Goal: Task Accomplishment & Management: Manage account settings

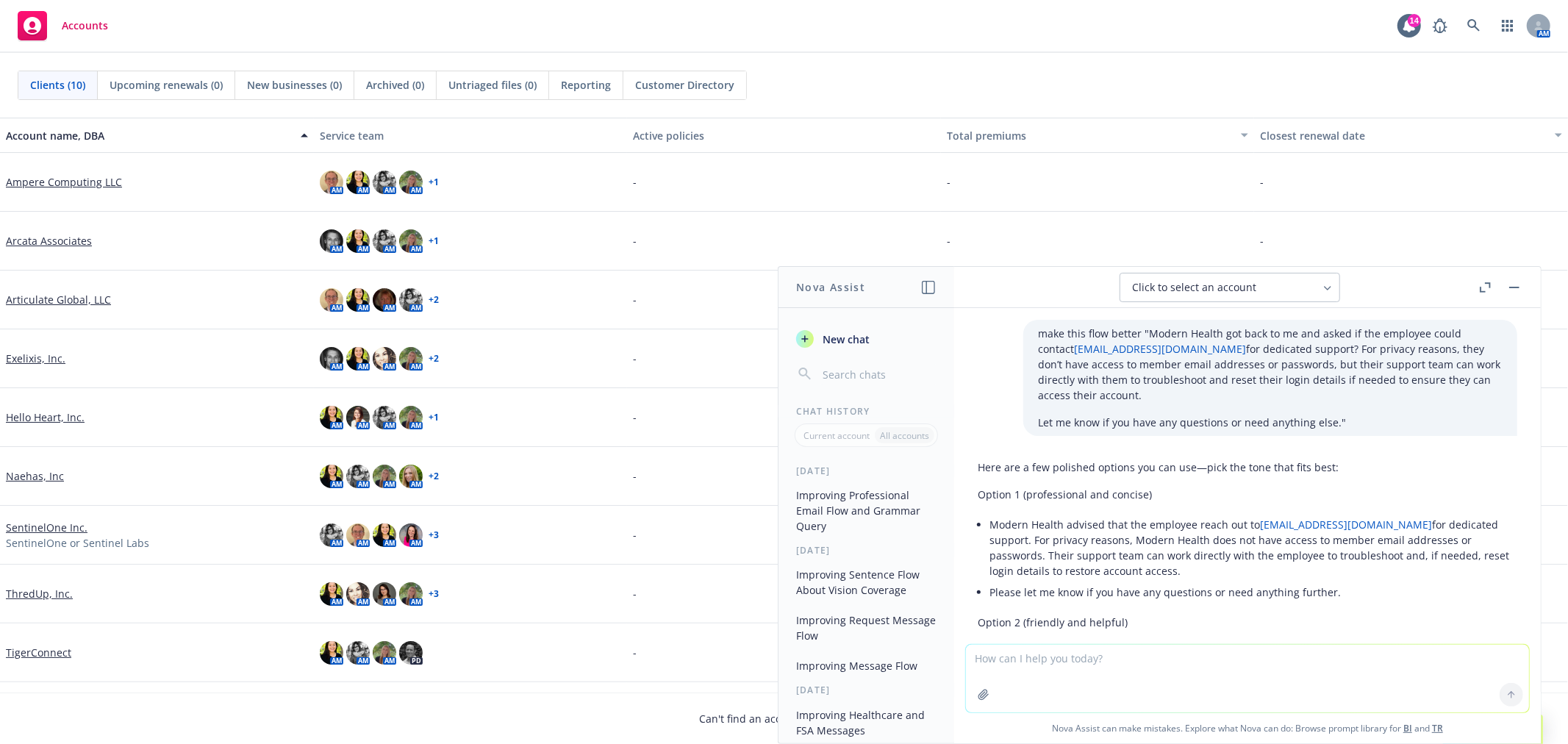
scroll to position [571, 0]
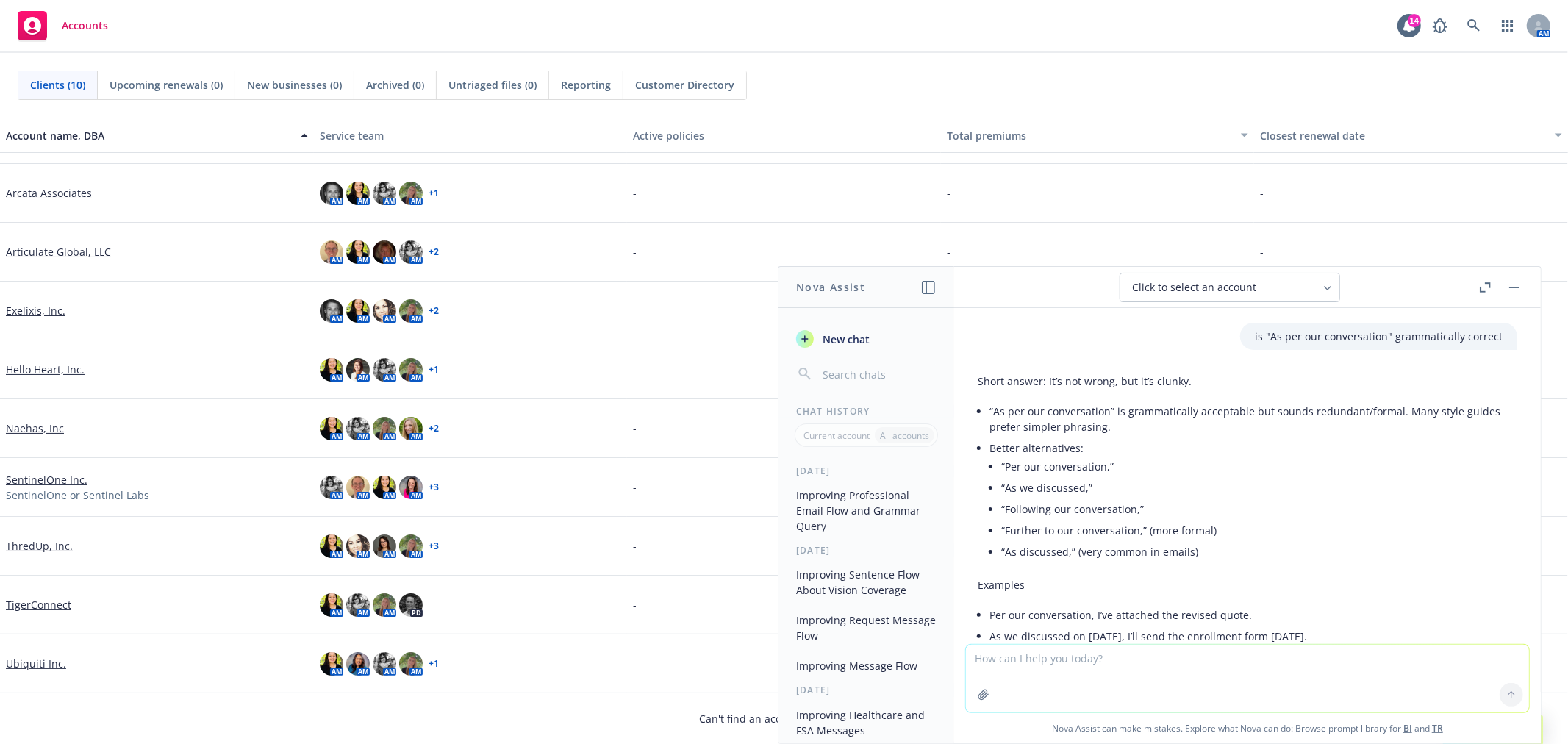
click at [28, 650] on div "Ubiquiti Inc." at bounding box center [157, 664] width 314 height 59
click at [26, 660] on link "Ubiquiti Inc." at bounding box center [36, 664] width 60 height 15
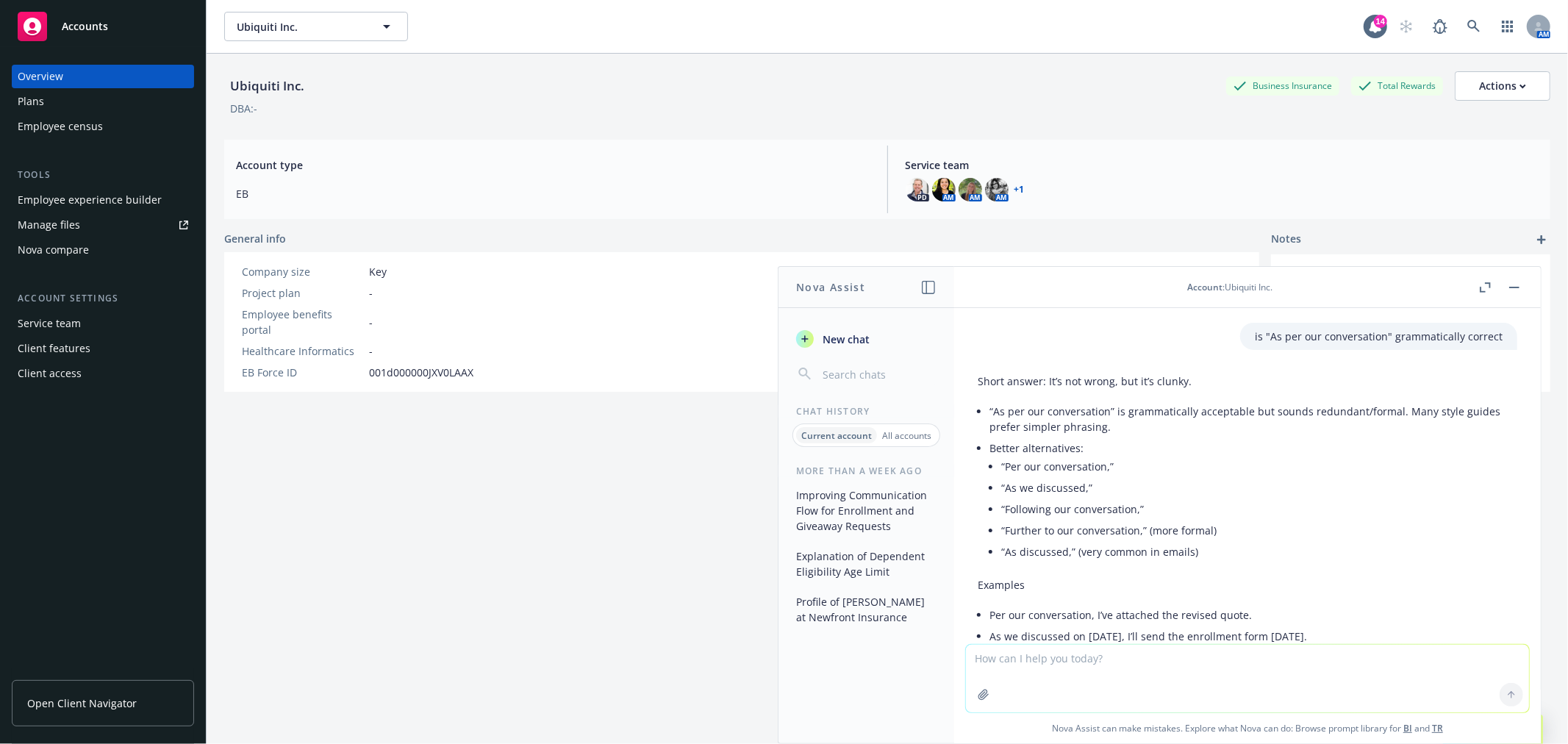
click at [129, 111] on div "Plans" at bounding box center [103, 101] width 171 height 23
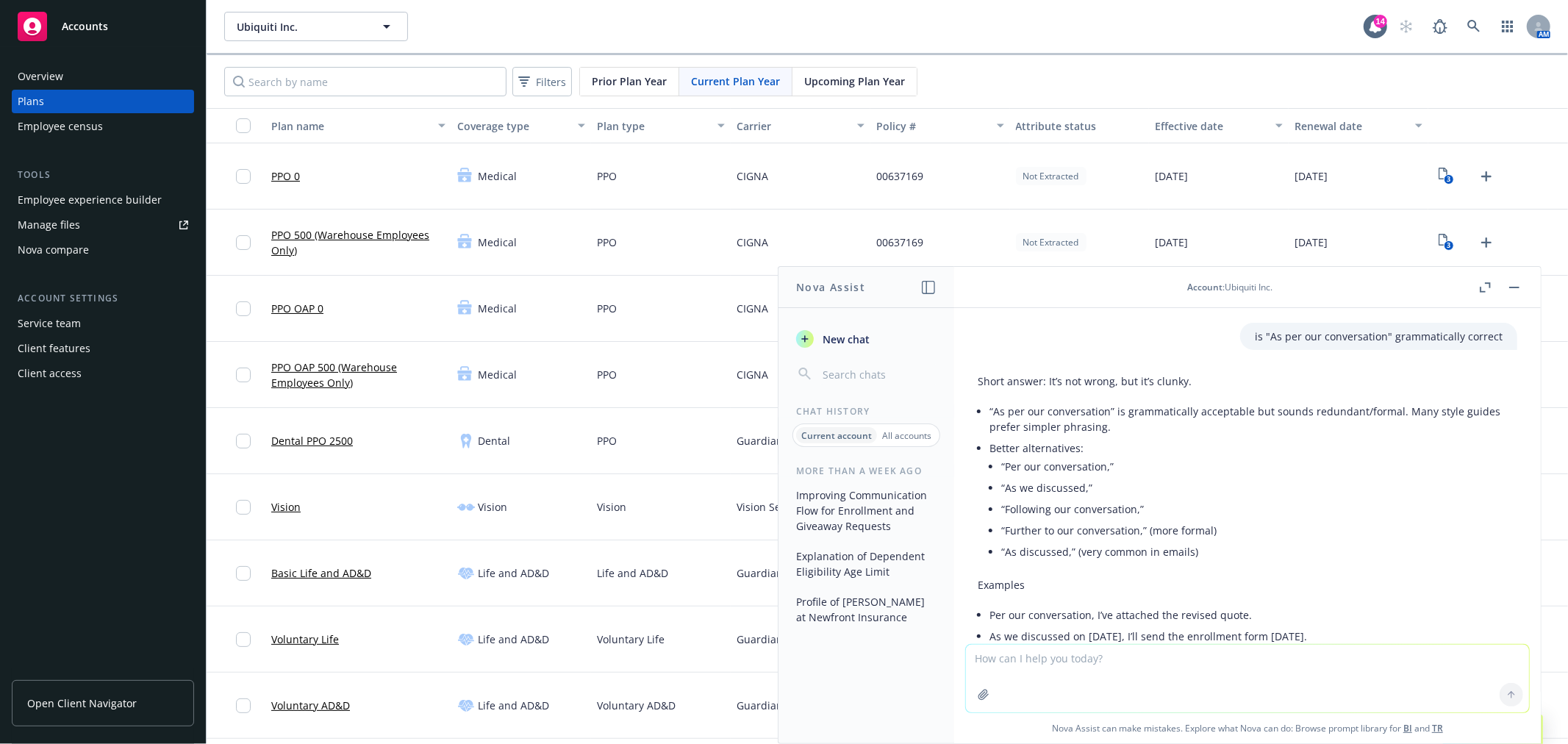
click at [1525, 288] on header "Account : Ubiquiti Inc." at bounding box center [1248, 287] width 586 height 41
click at [899, 88] on span "Upcoming Plan Year" at bounding box center [855, 81] width 101 height 15
click at [1510, 292] on button "button" at bounding box center [1514, 287] width 18 height 18
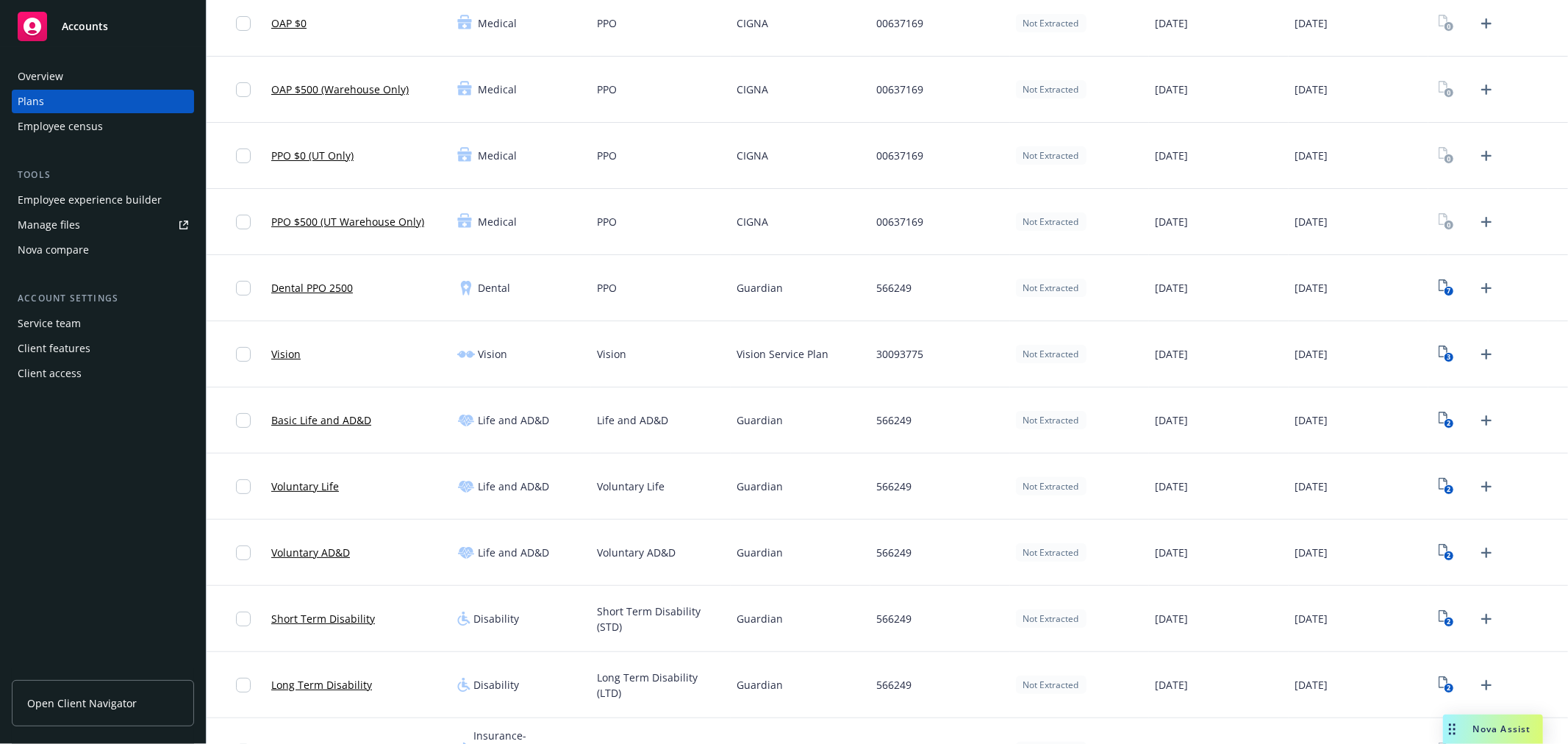
scroll to position [163, 0]
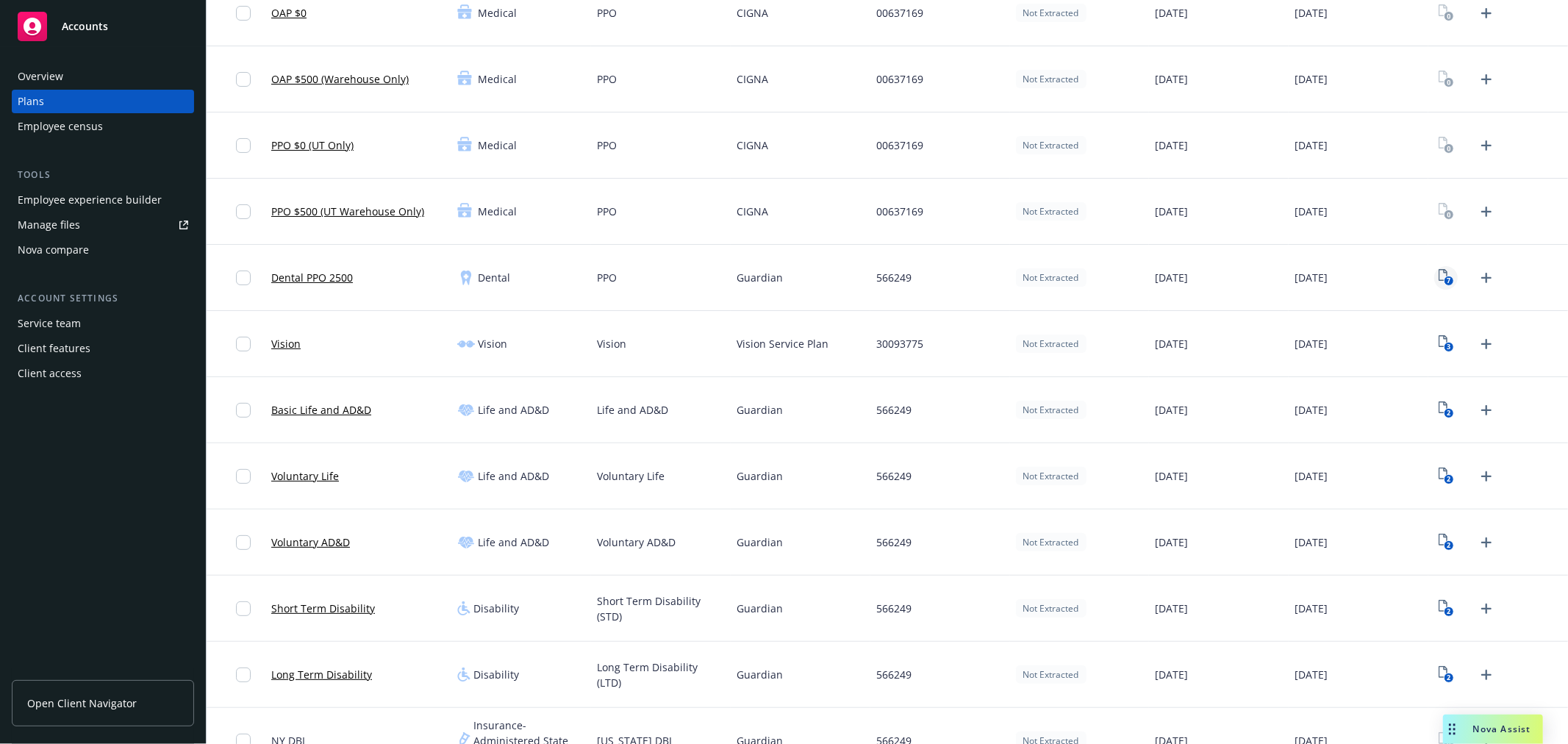
click at [1447, 285] on text "7" at bounding box center [1448, 281] width 4 height 9
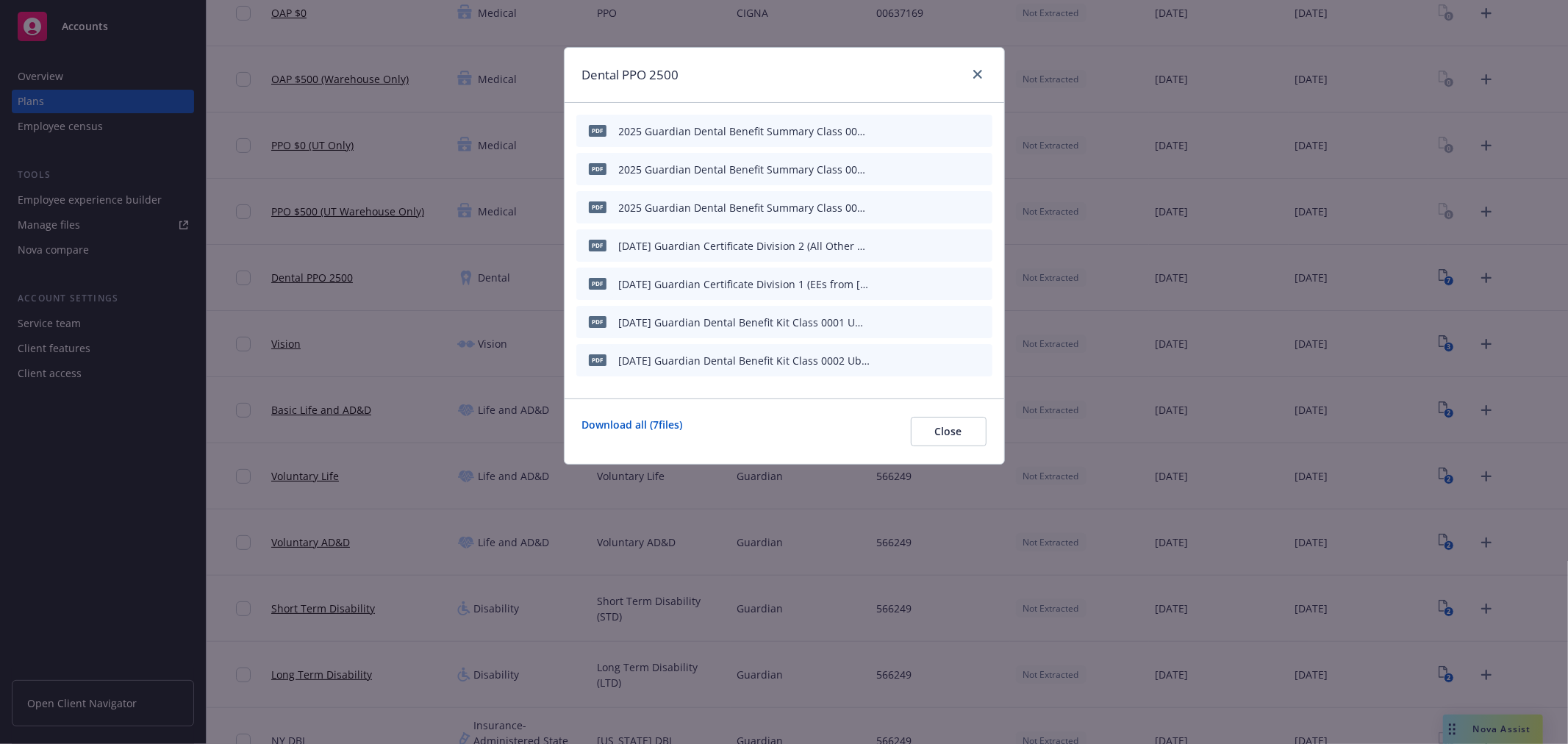
click at [978, 319] on icon "archive file" at bounding box center [979, 321] width 10 height 12
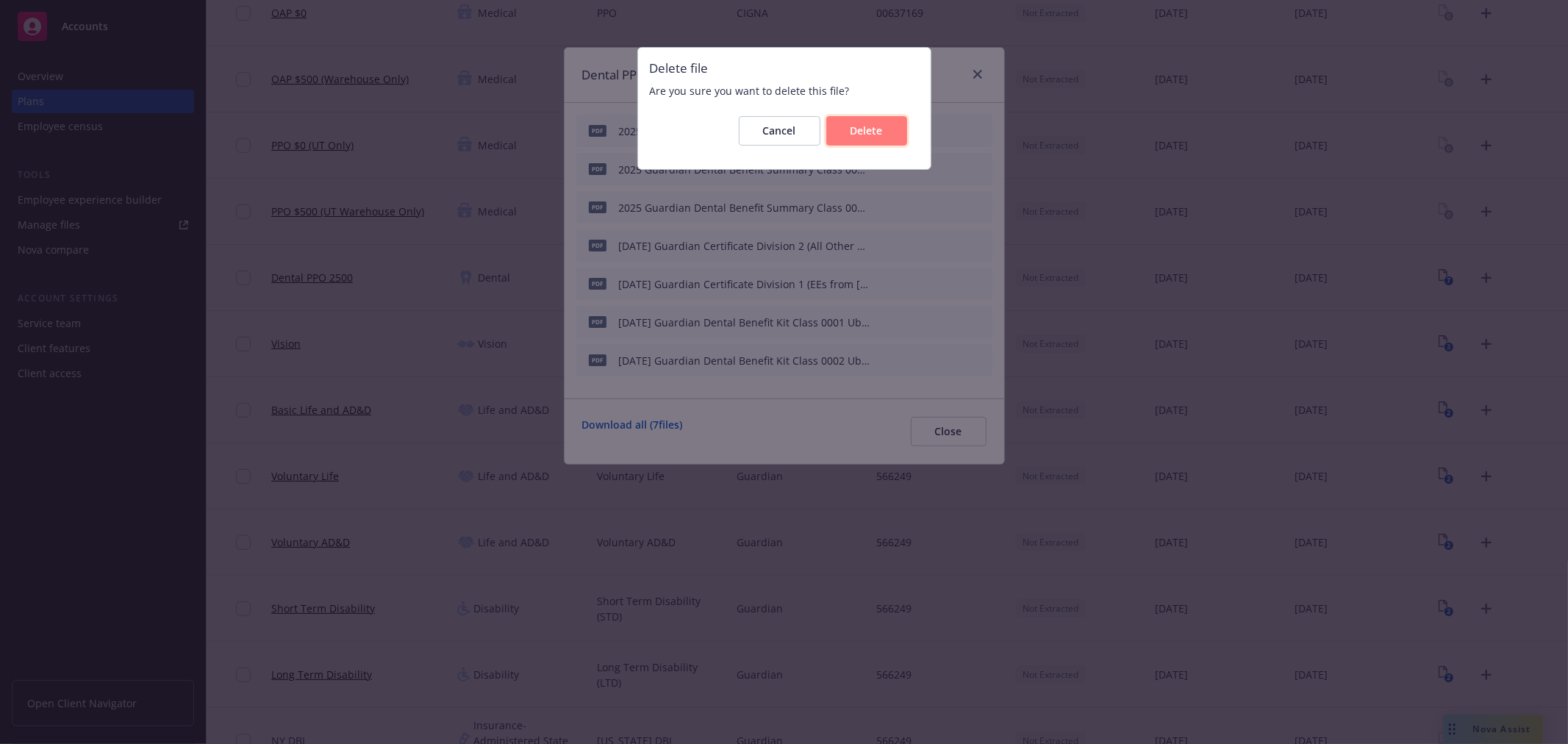
click at [872, 132] on span "Delete" at bounding box center [867, 131] width 32 height 14
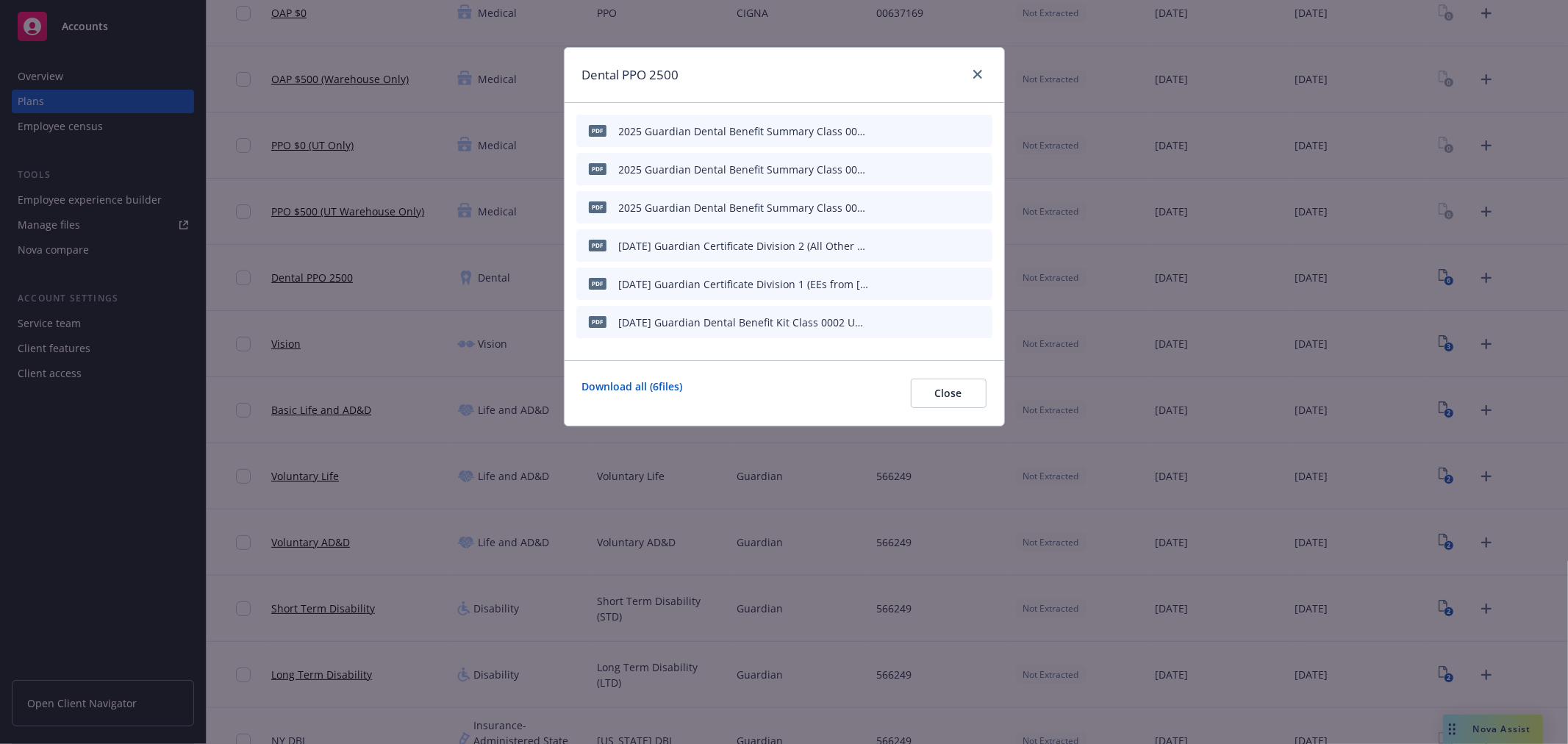
click at [980, 319] on icon "archive file" at bounding box center [979, 321] width 10 height 12
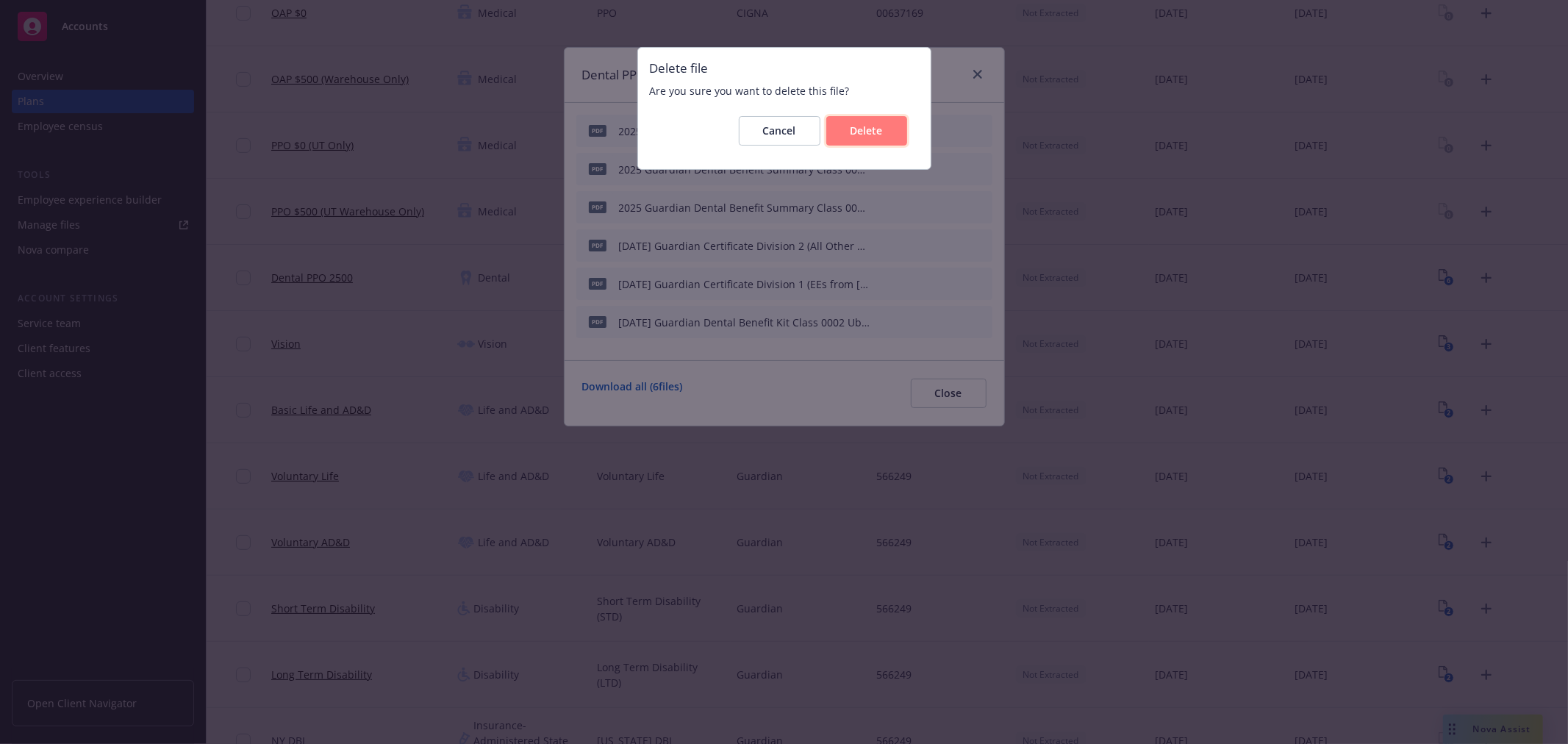
click at [868, 128] on span "Delete" at bounding box center [867, 131] width 32 height 14
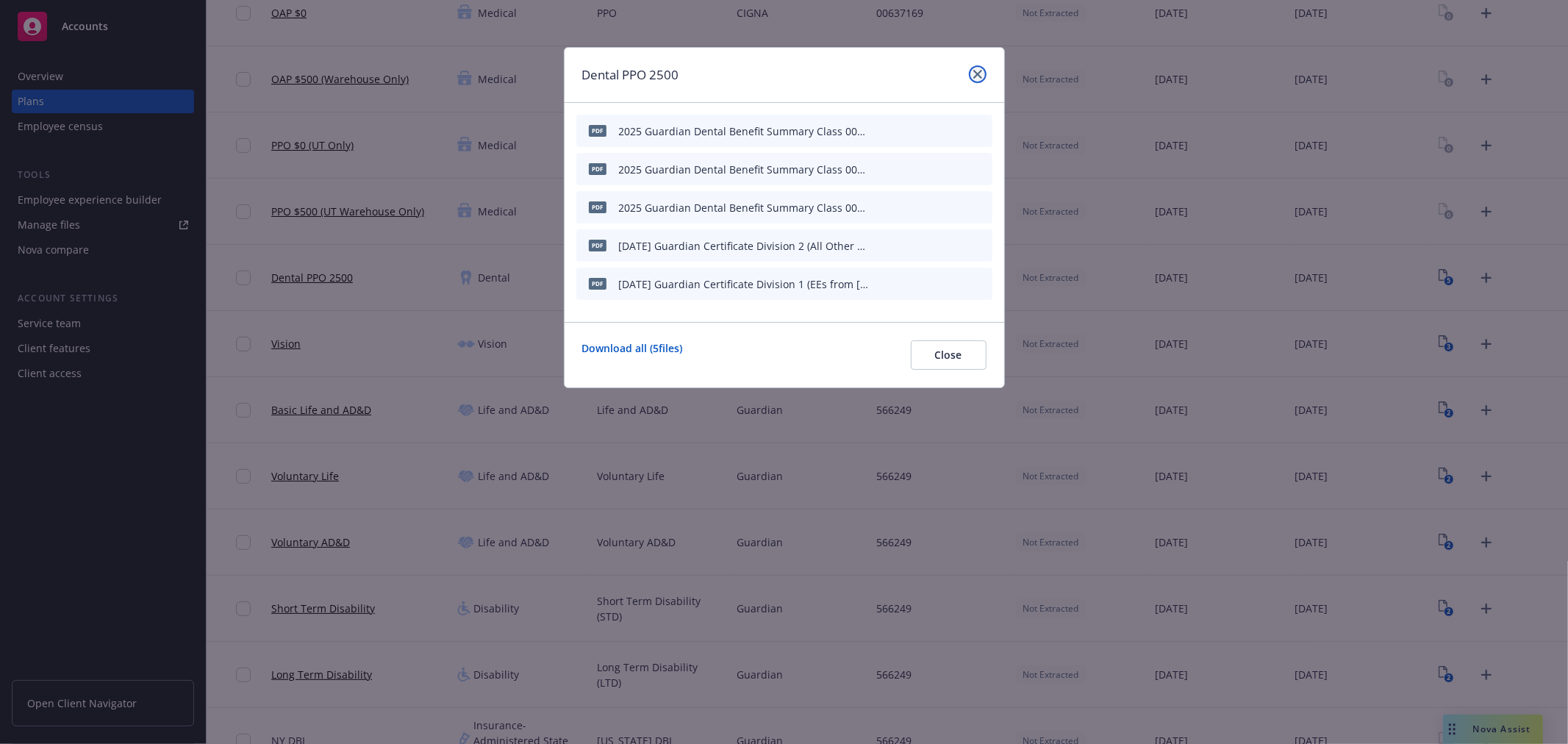
click at [978, 70] on icon "close" at bounding box center [977, 73] width 9 height 9
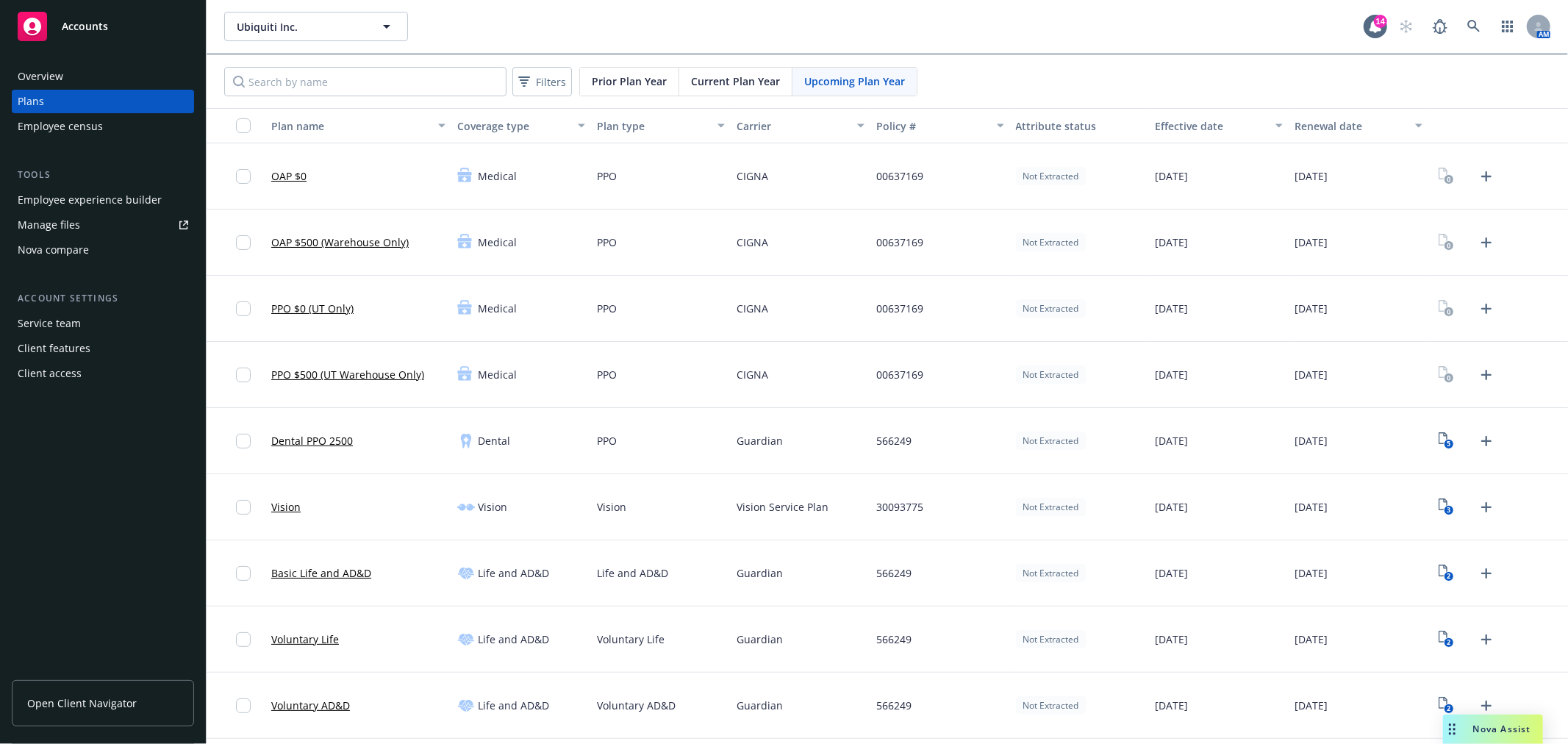
scroll to position [163, 0]
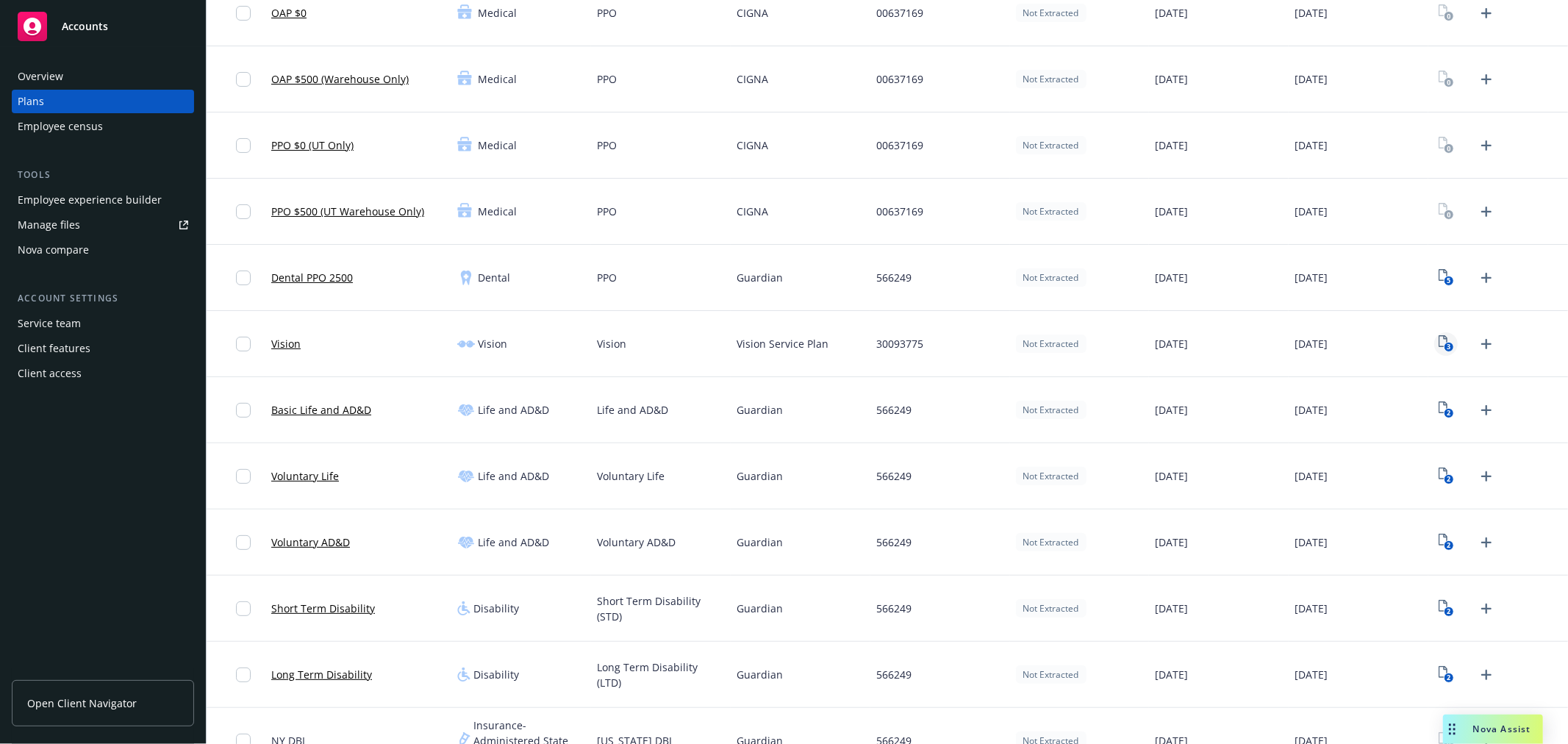
click at [1439, 344] on icon "3" at bounding box center [1447, 343] width 15 height 17
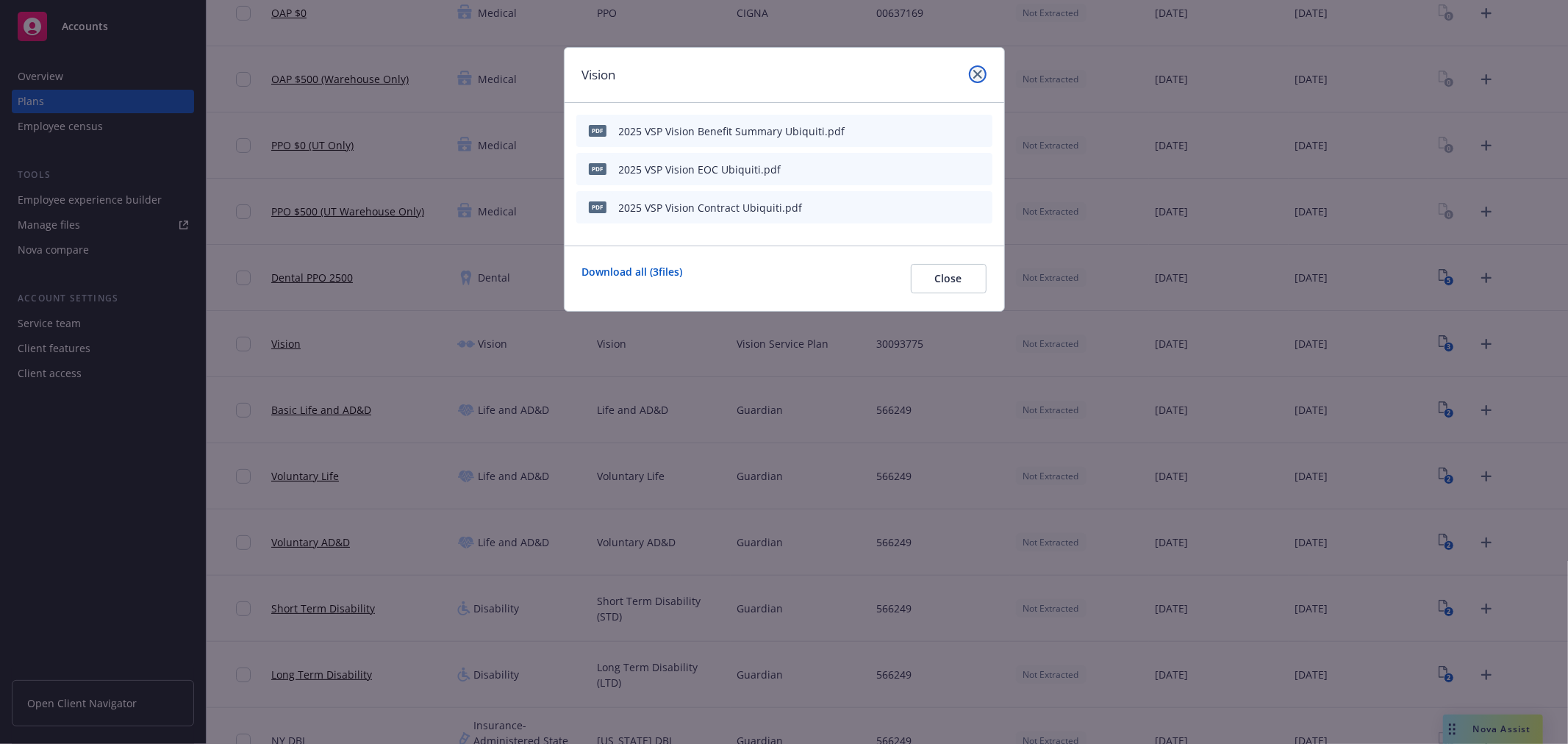
click at [975, 70] on icon "close" at bounding box center [977, 73] width 9 height 9
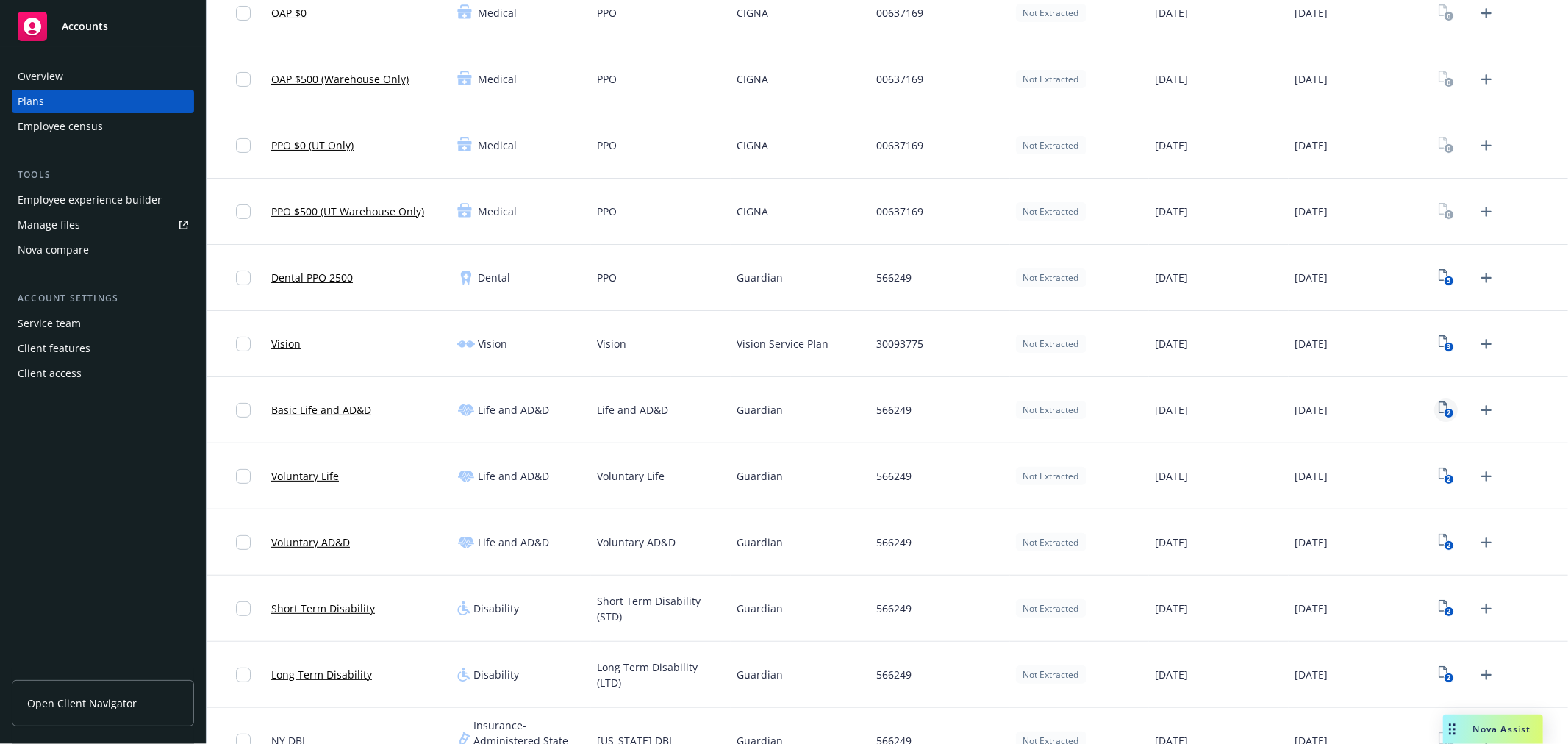
click at [1439, 404] on icon "2" at bounding box center [1447, 410] width 15 height 17
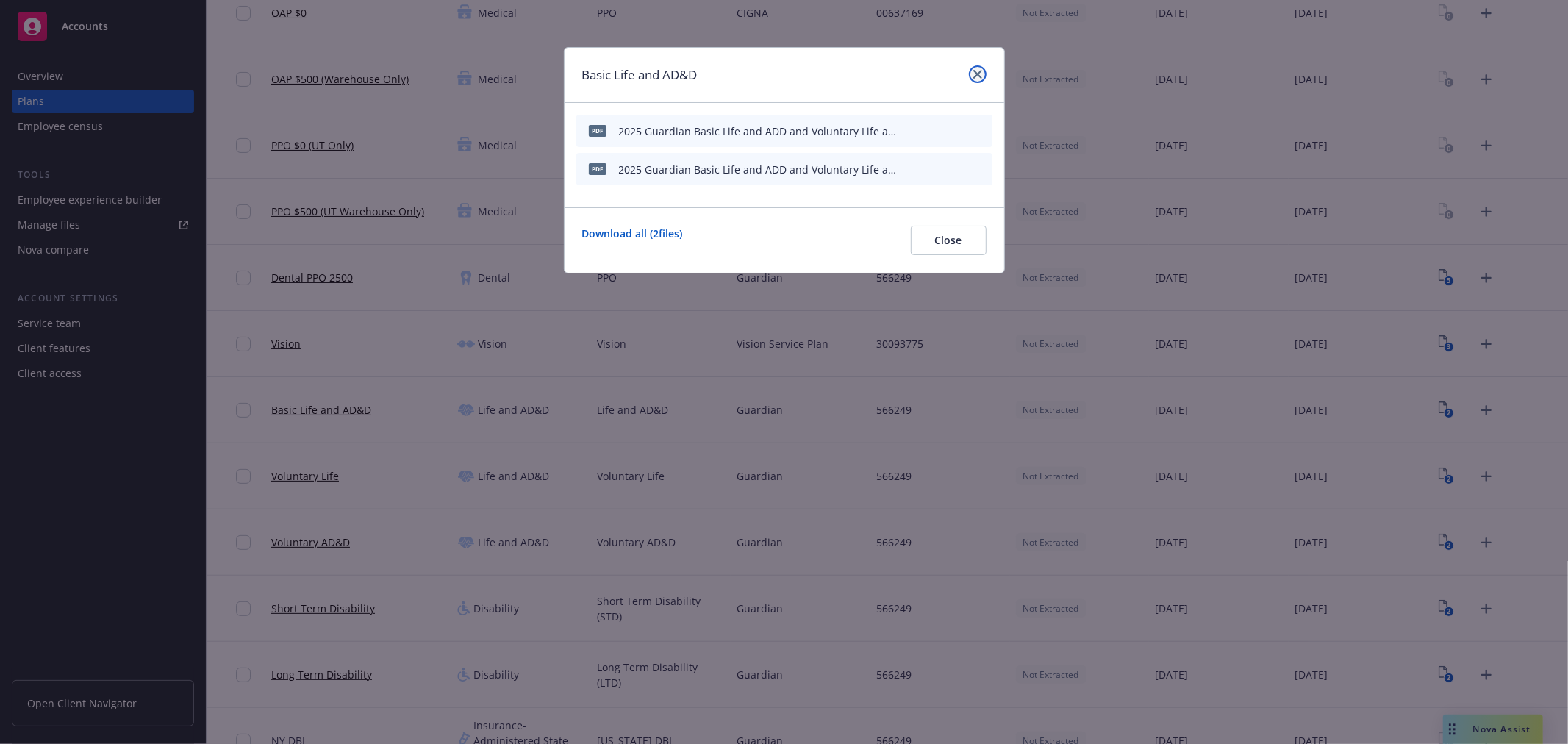
click at [973, 73] on icon "close" at bounding box center [977, 73] width 9 height 9
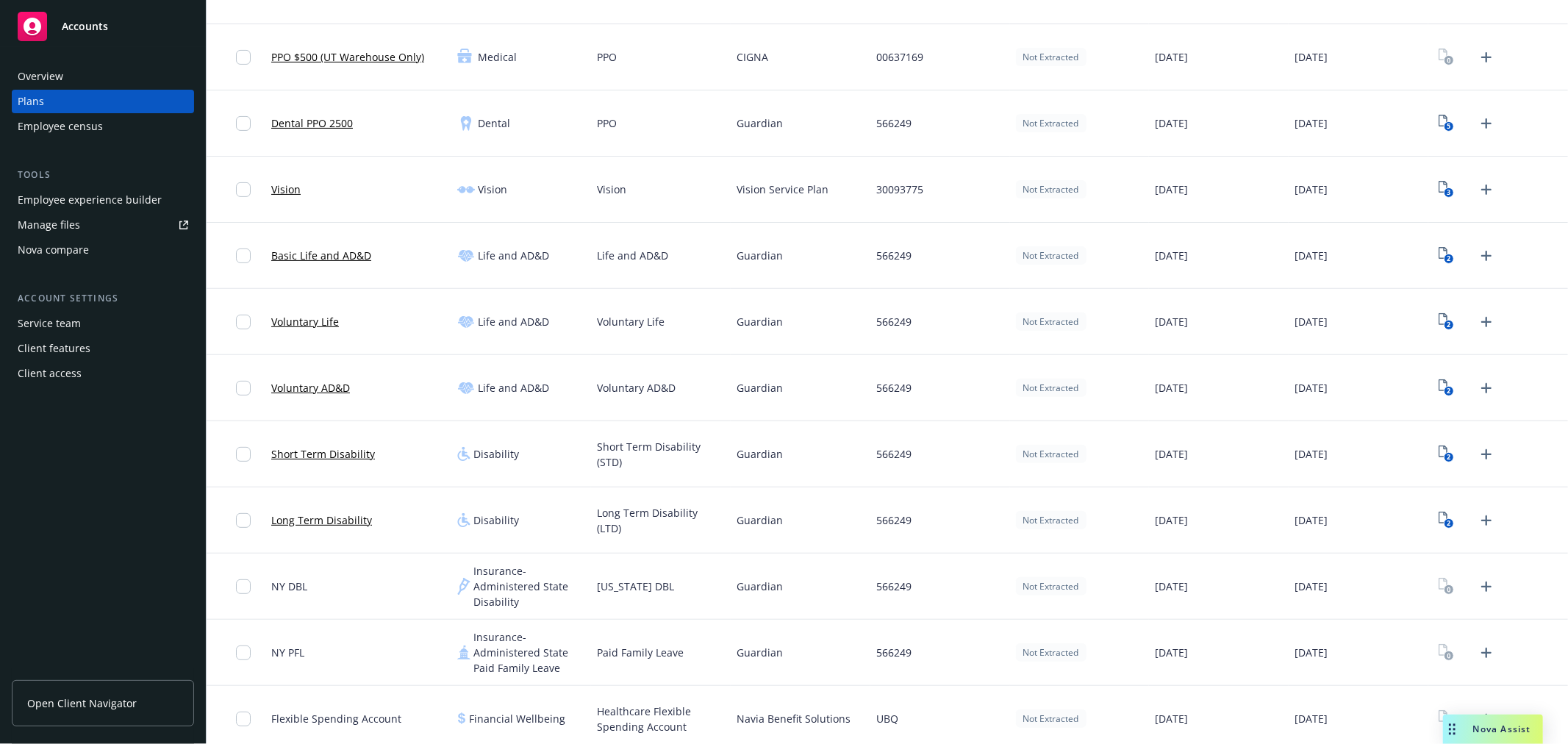
scroll to position [326, 0]
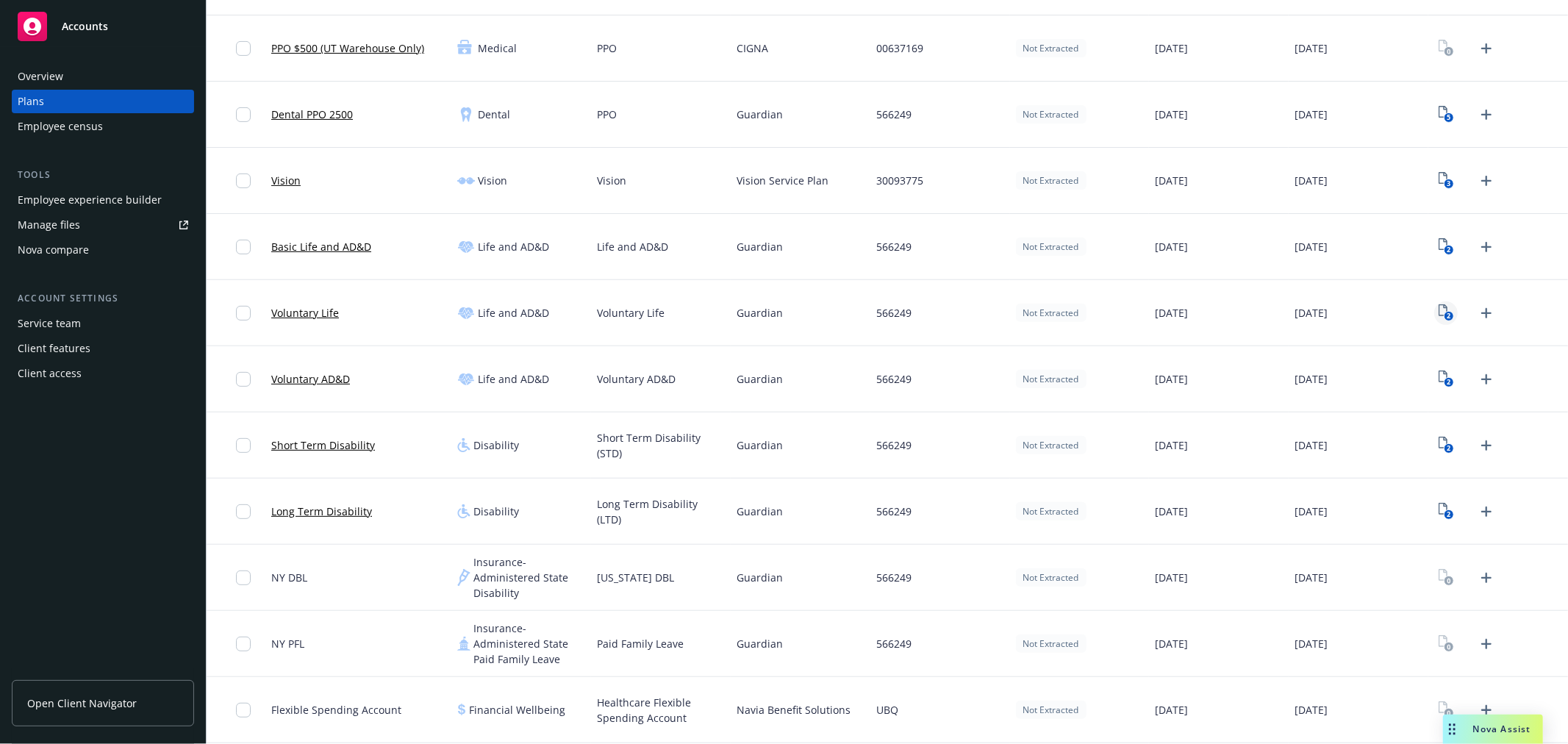
click at [1447, 315] on text "2" at bounding box center [1448, 316] width 4 height 9
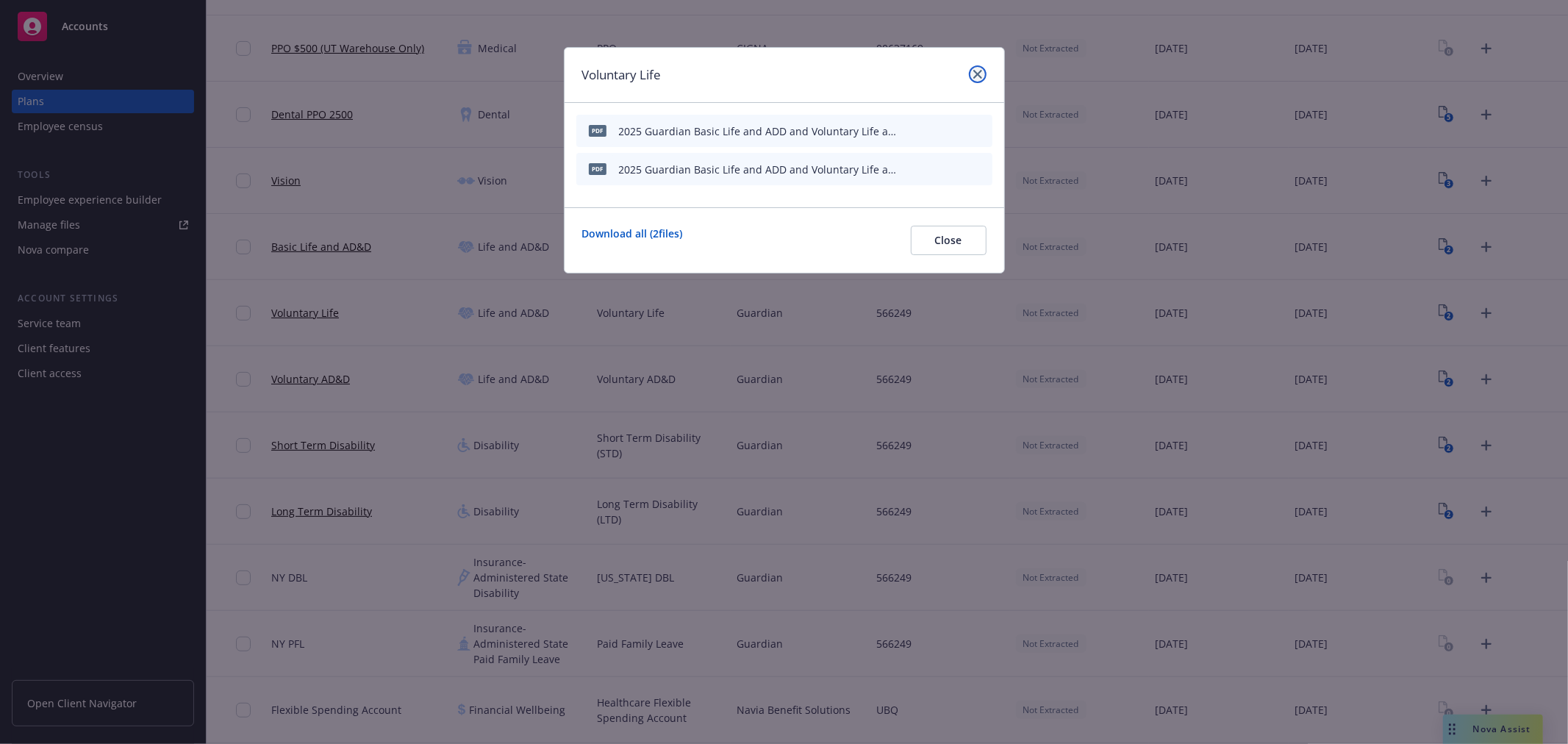
click at [976, 73] on icon "close" at bounding box center [977, 73] width 9 height 9
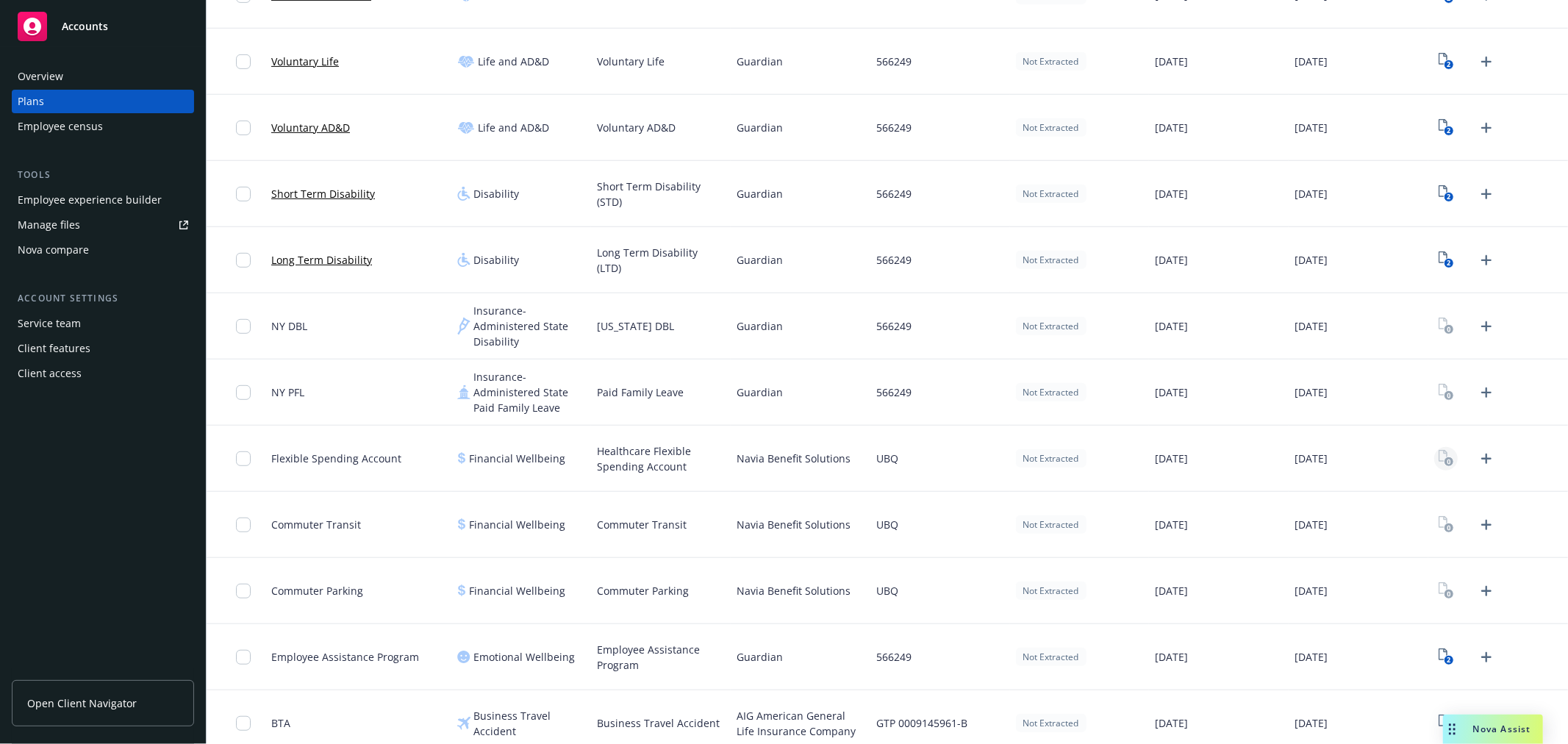
scroll to position [590, 0]
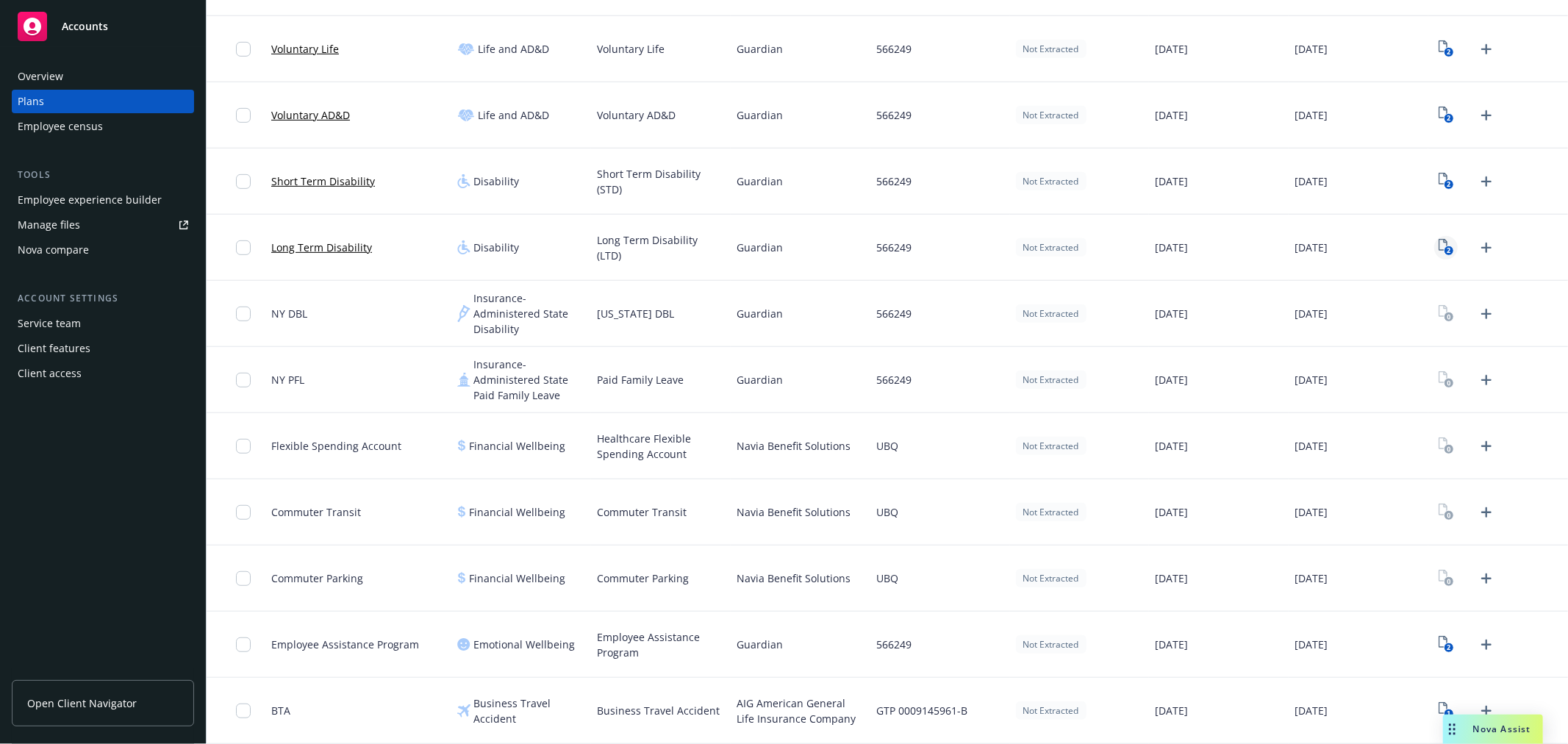
click at [1434, 258] on link "2" at bounding box center [1446, 247] width 23 height 23
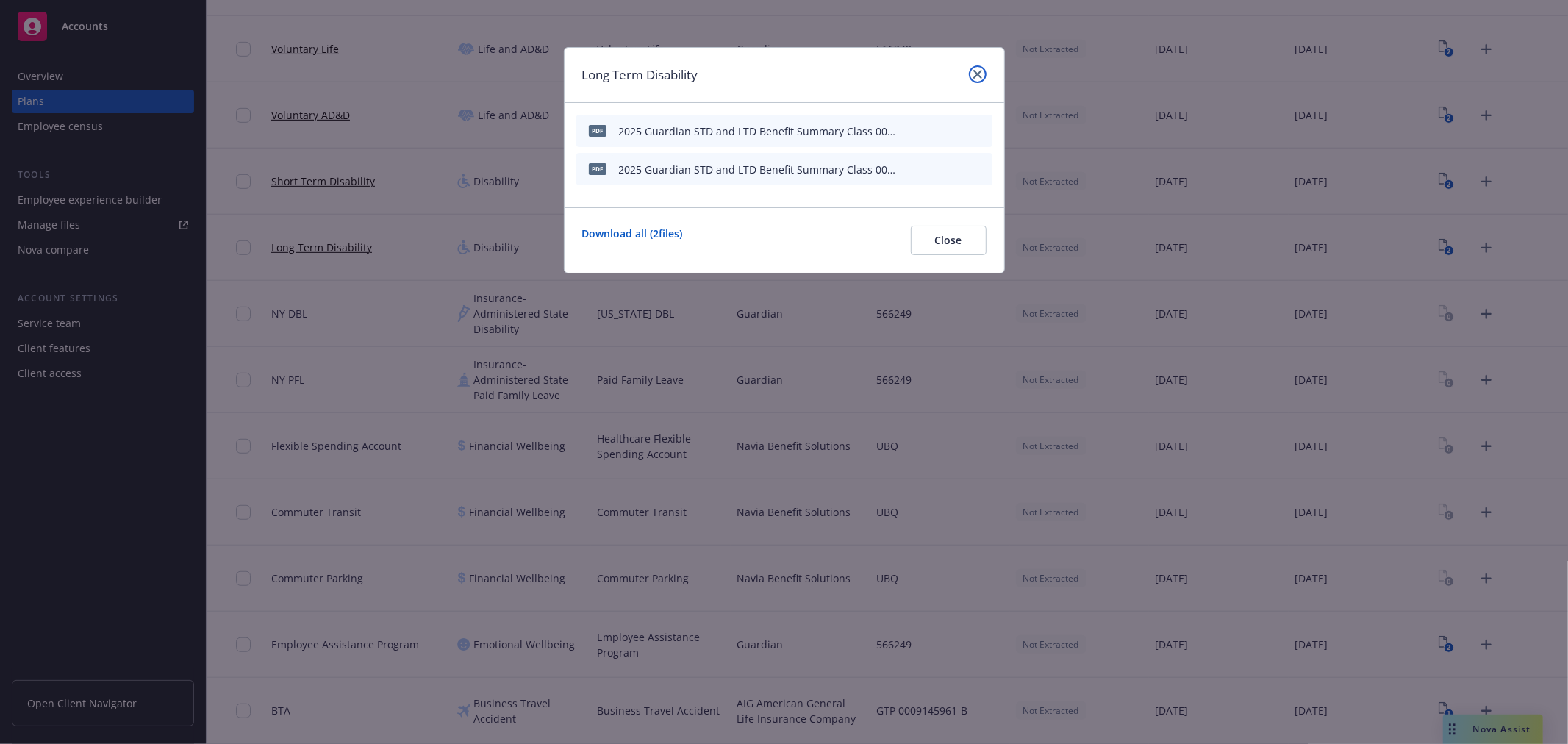
drag, startPoint x: 978, startPoint y: 81, endPoint x: 1043, endPoint y: 83, distance: 65.0
click at [978, 81] on link "close" at bounding box center [978, 74] width 18 height 18
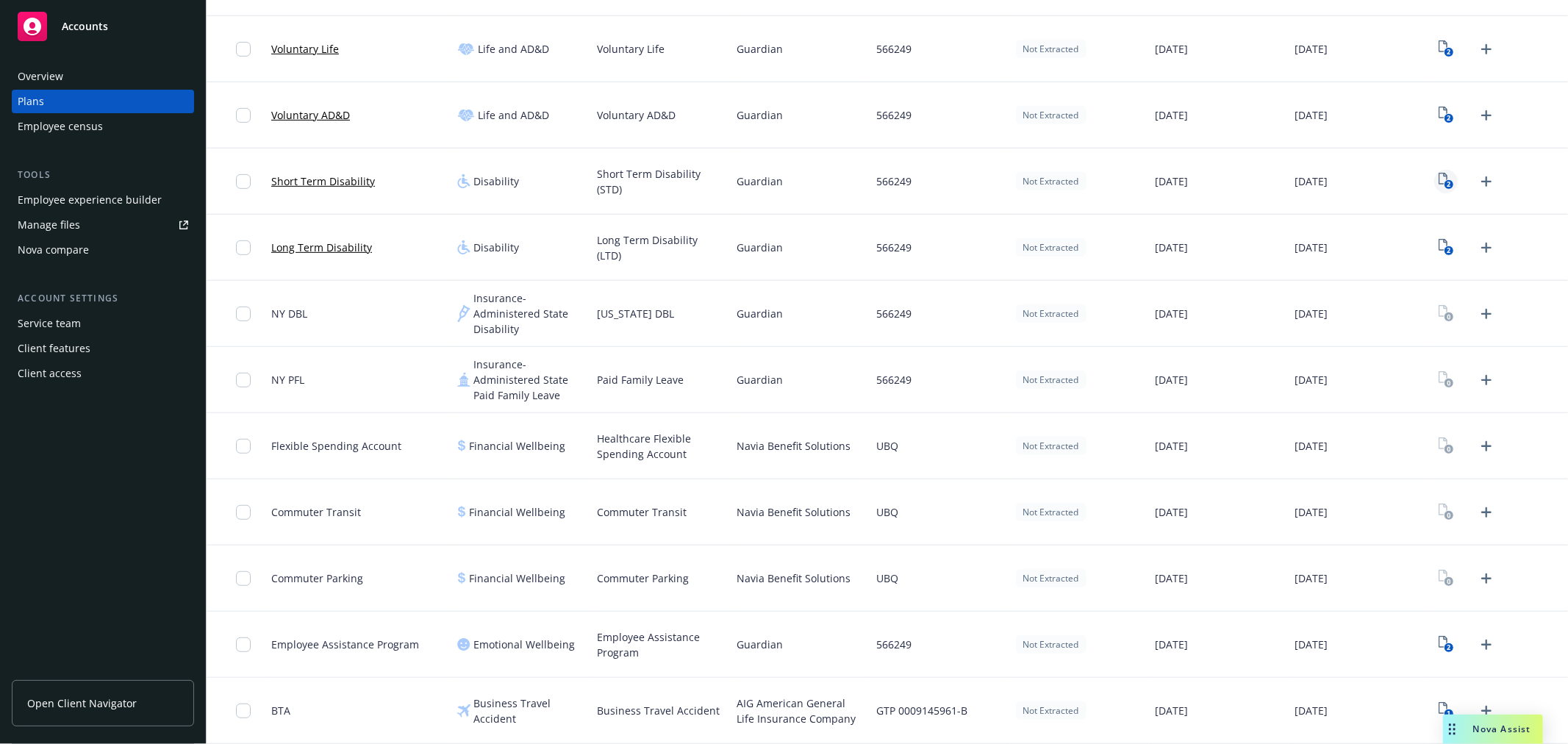
click at [1447, 181] on link "2" at bounding box center [1446, 182] width 23 height 23
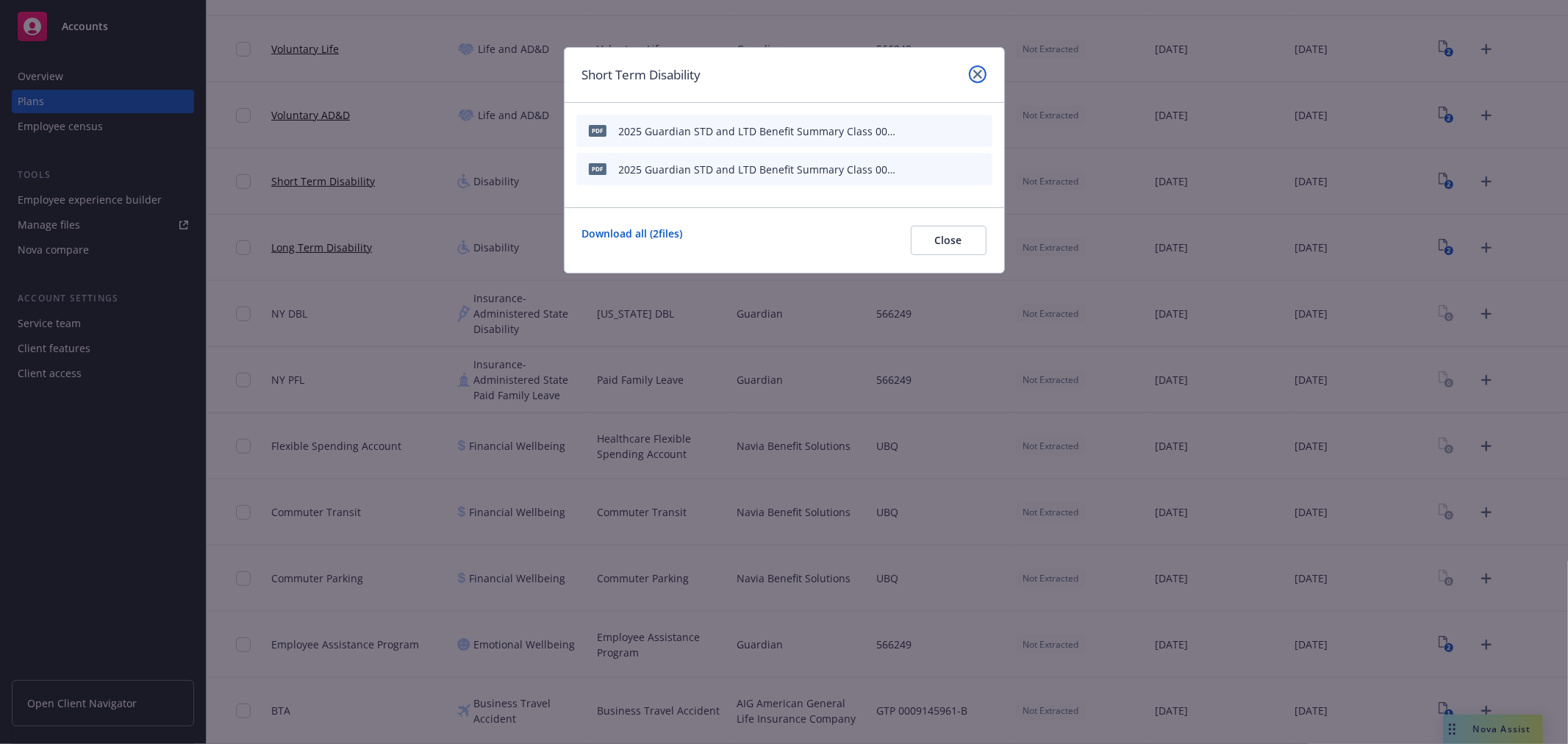
click at [980, 82] on link "close" at bounding box center [978, 74] width 18 height 18
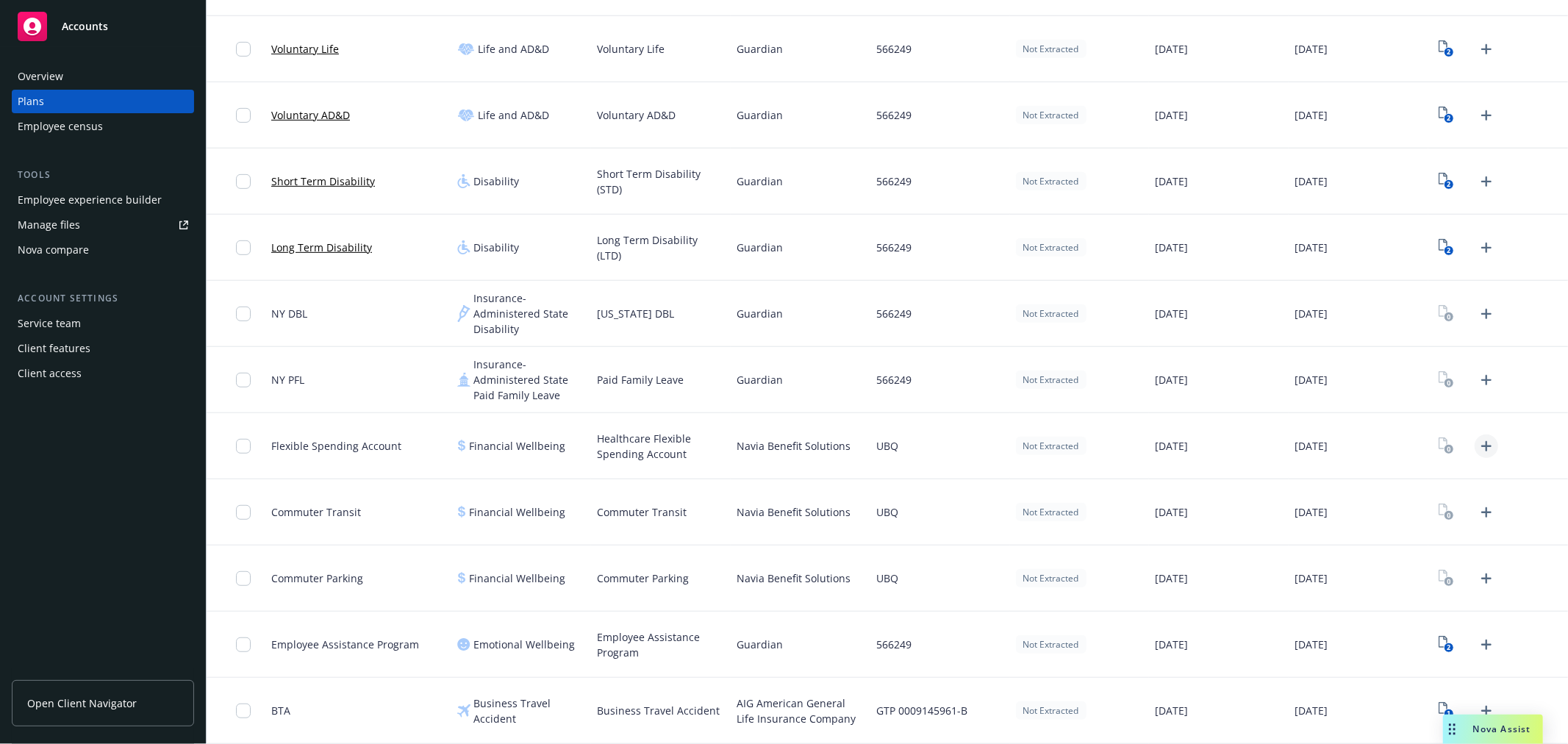
click at [1477, 439] on icon "Upload Plan Documents" at bounding box center [1486, 446] width 18 height 18
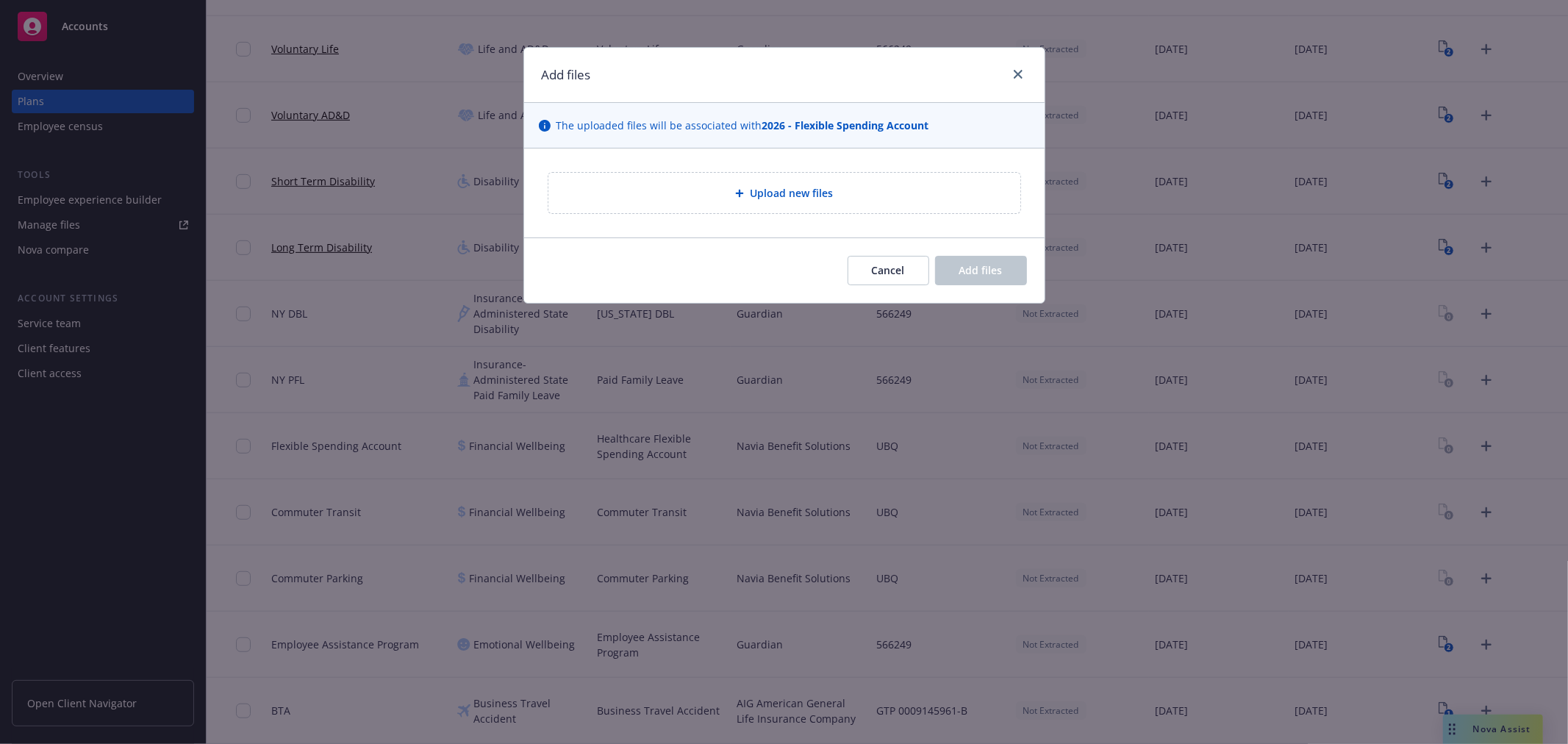
click at [844, 210] on div "Upload new files" at bounding box center [784, 193] width 472 height 40
click at [1020, 70] on icon "close" at bounding box center [1018, 73] width 9 height 9
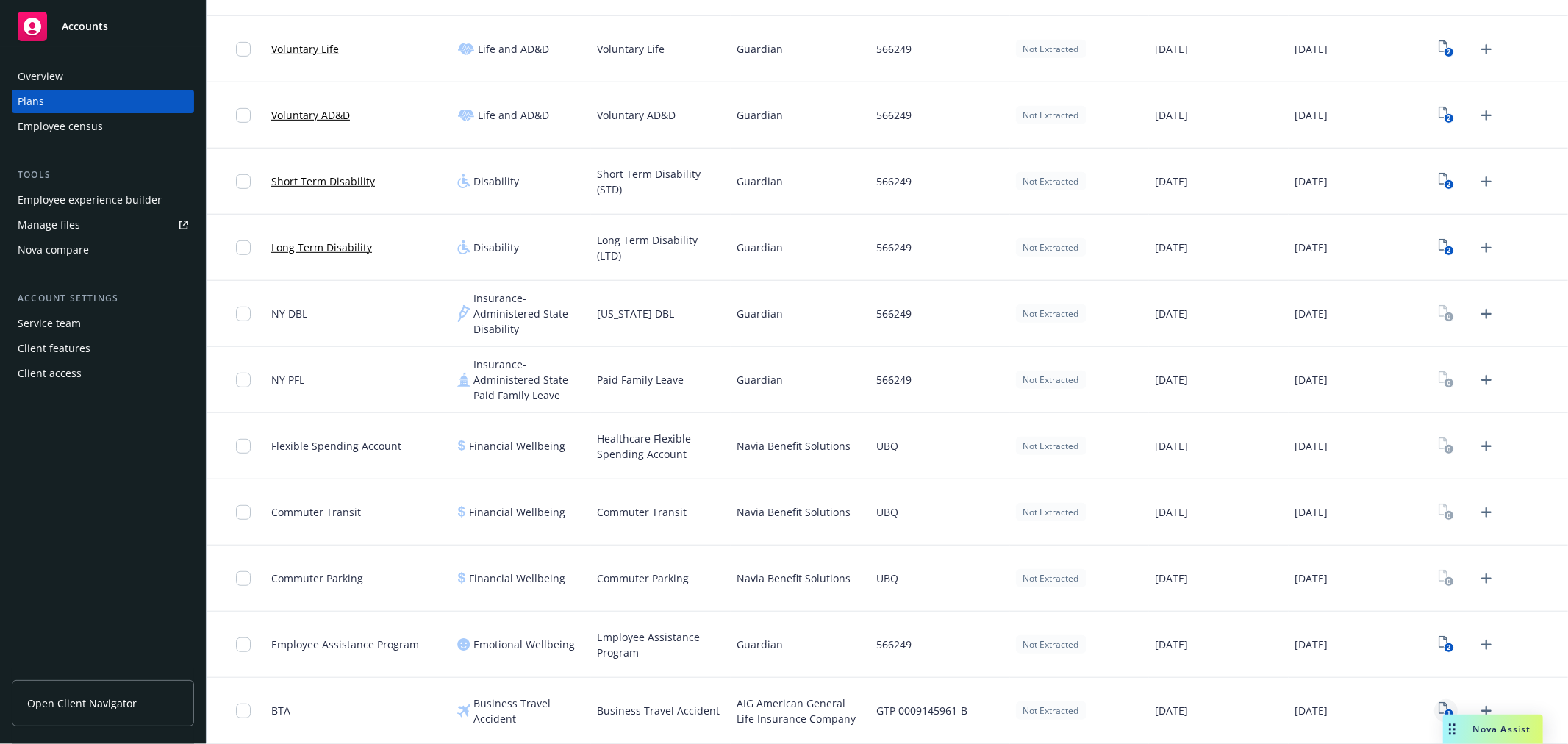
click at [1439, 706] on icon "1" at bounding box center [1447, 711] width 15 height 17
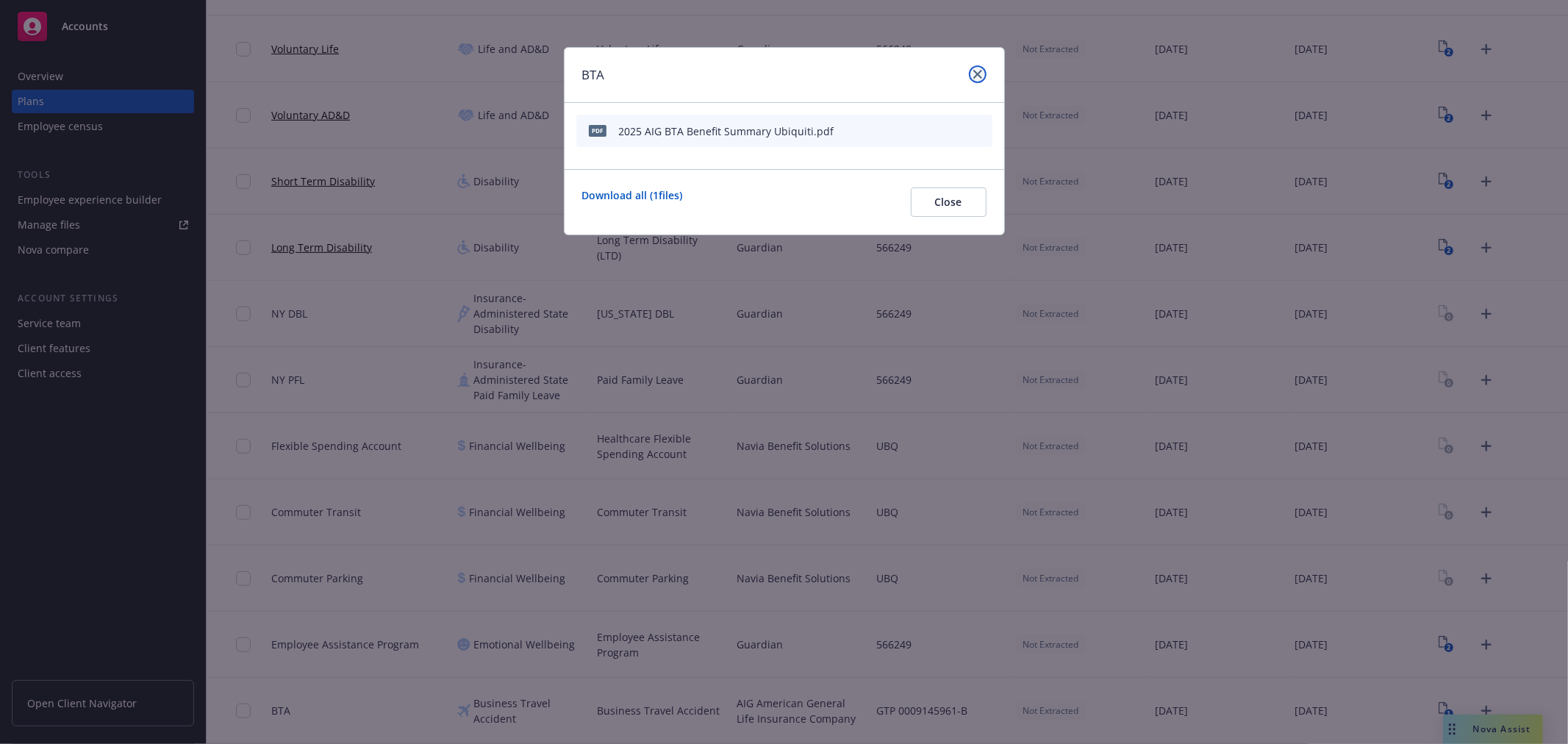
click at [973, 72] on icon "close" at bounding box center [977, 73] width 9 height 9
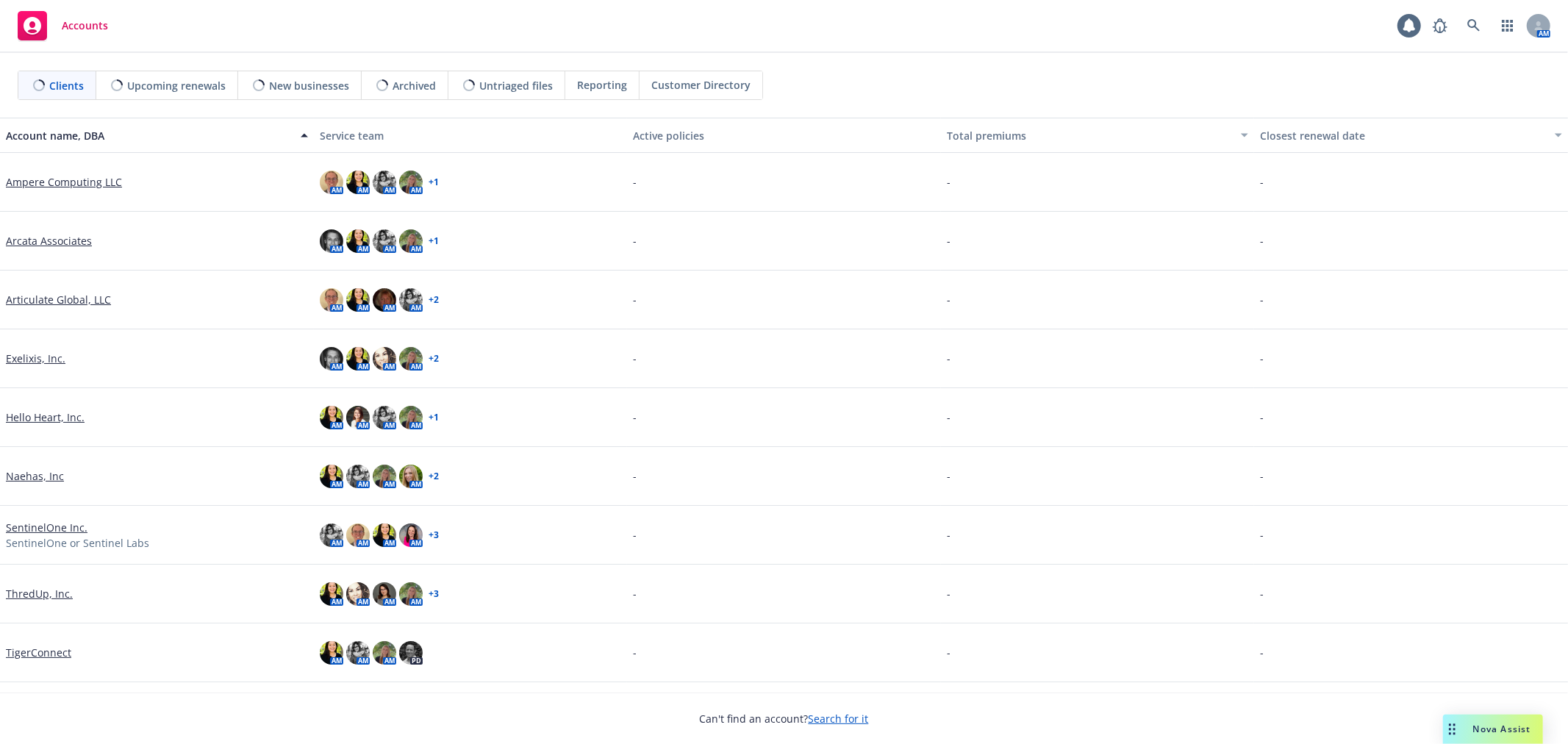
click at [1460, 723] on div "Drag to move" at bounding box center [1453, 729] width 19 height 29
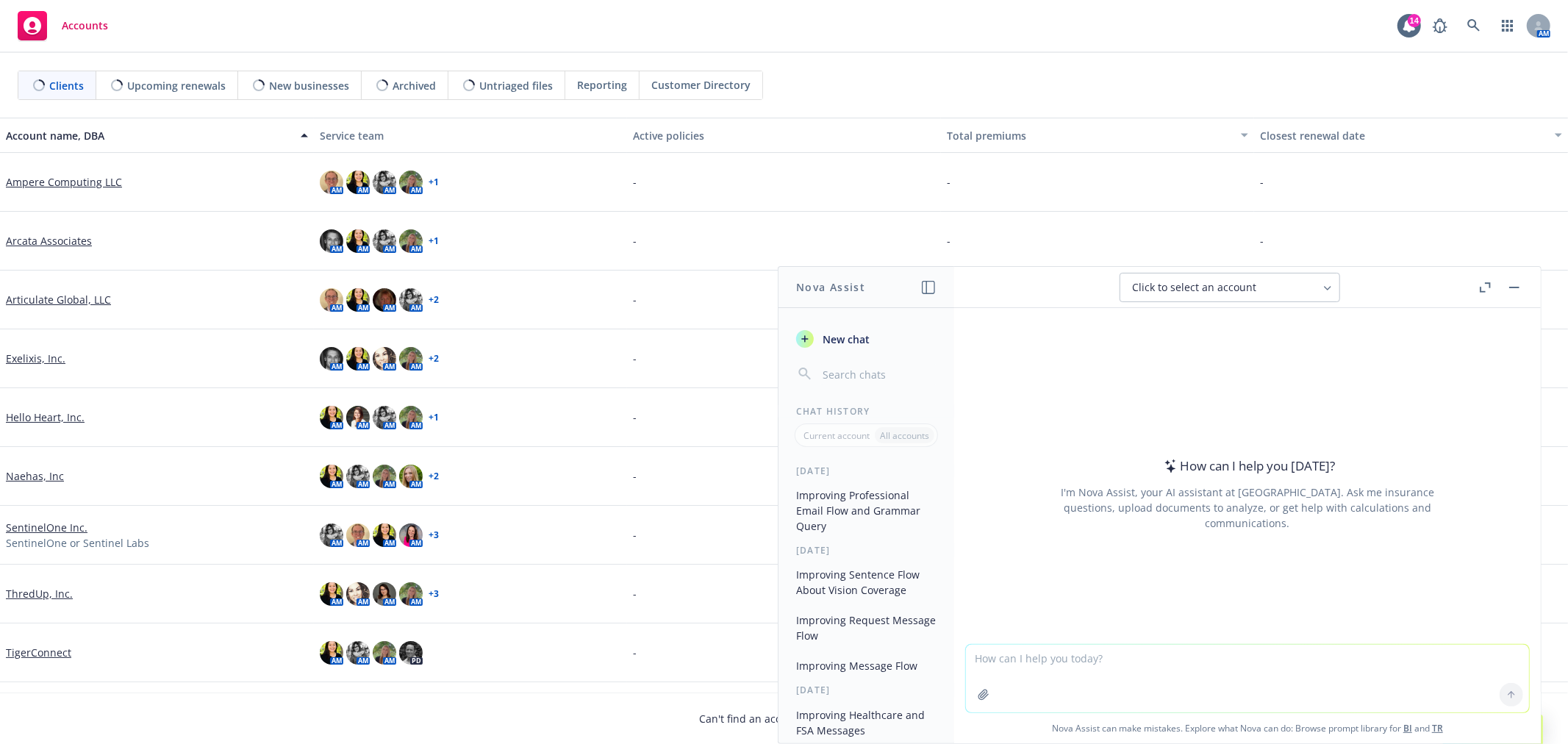
click at [1100, 681] on textarea at bounding box center [1248, 678] width 563 height 67
paste textarea "Hi [PERSON_NAME], Just a friendly reminder to have your OE meeting slides sent …"
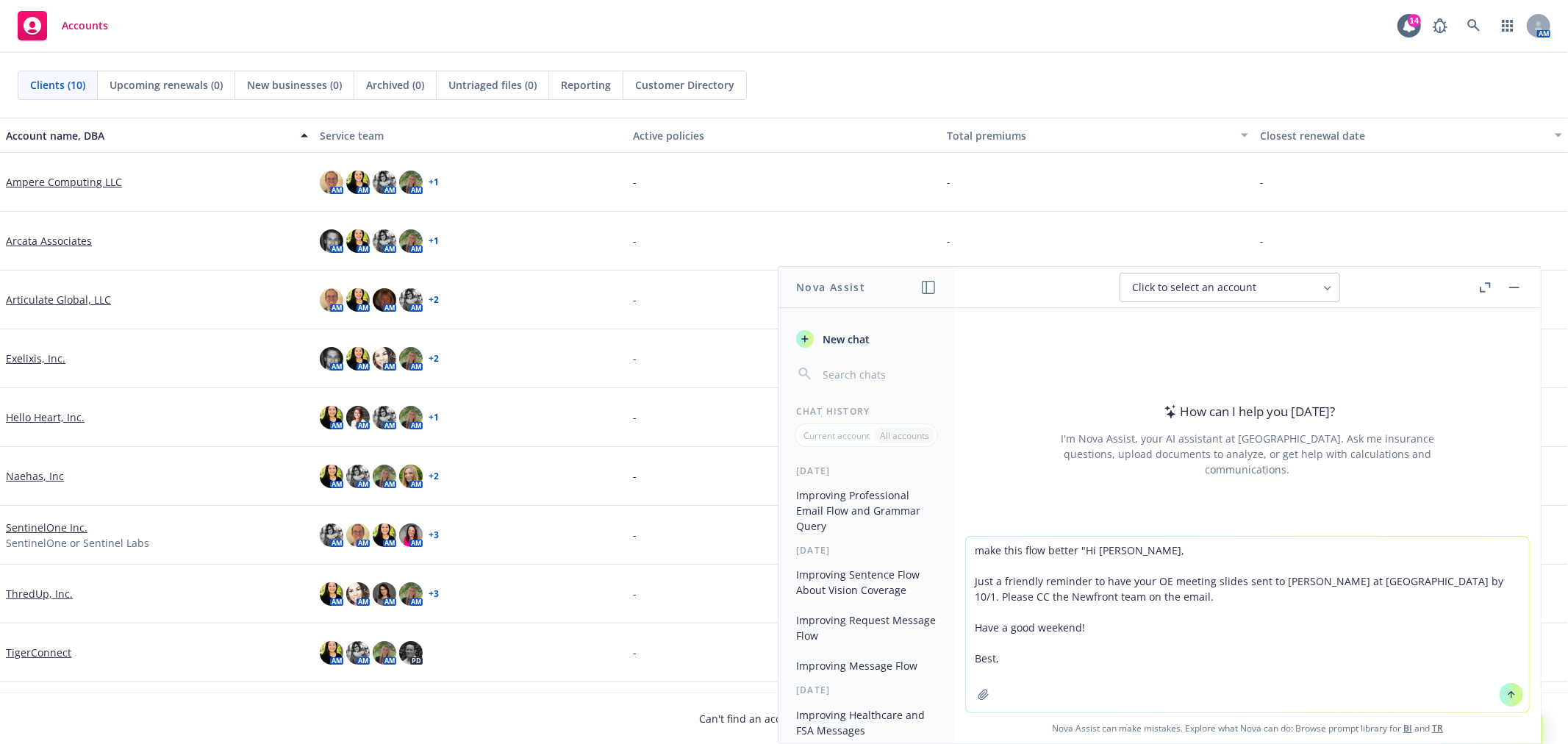
type textarea "make this flow better "Hi [PERSON_NAME], Just a friendly reminder to have your …"
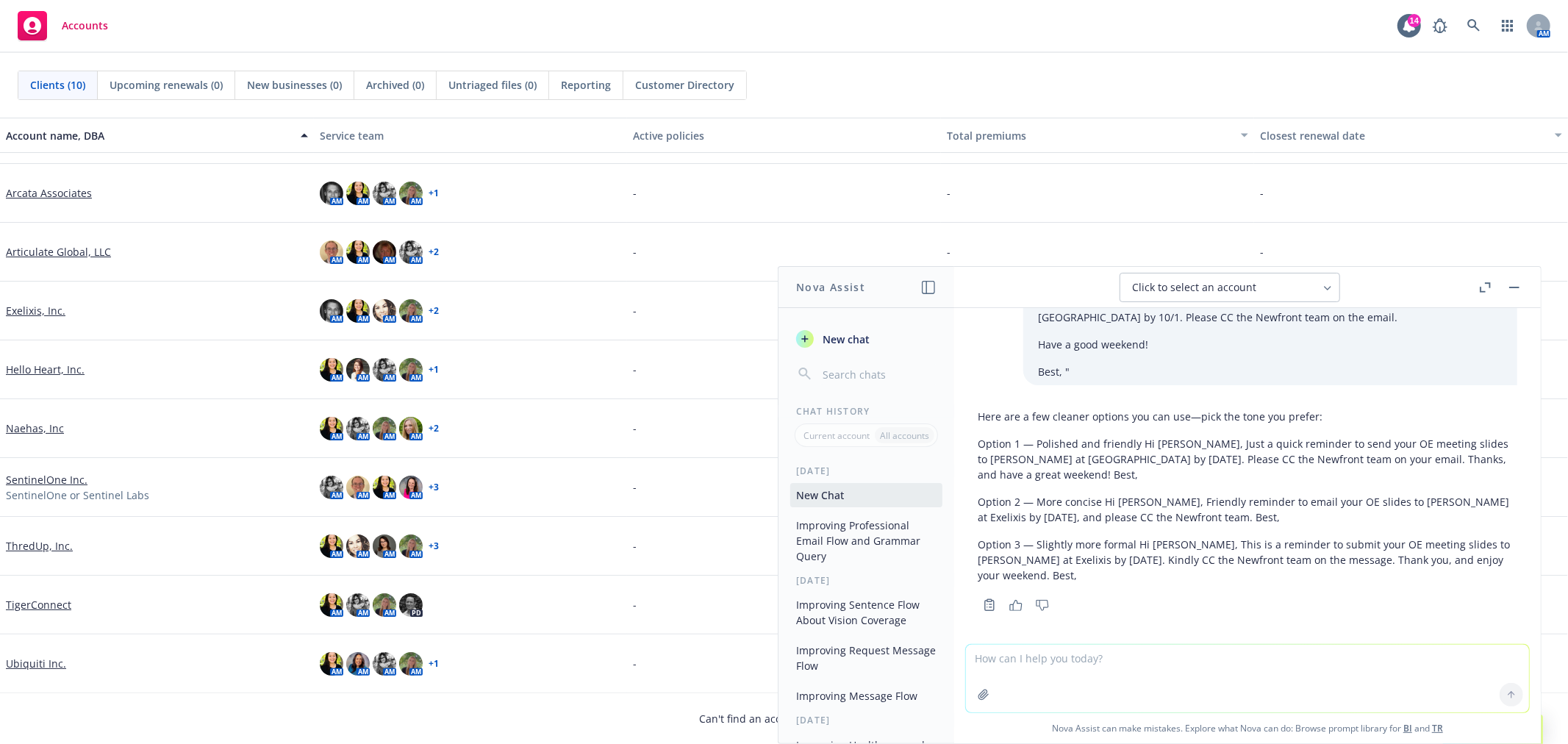
scroll to position [65, 0]
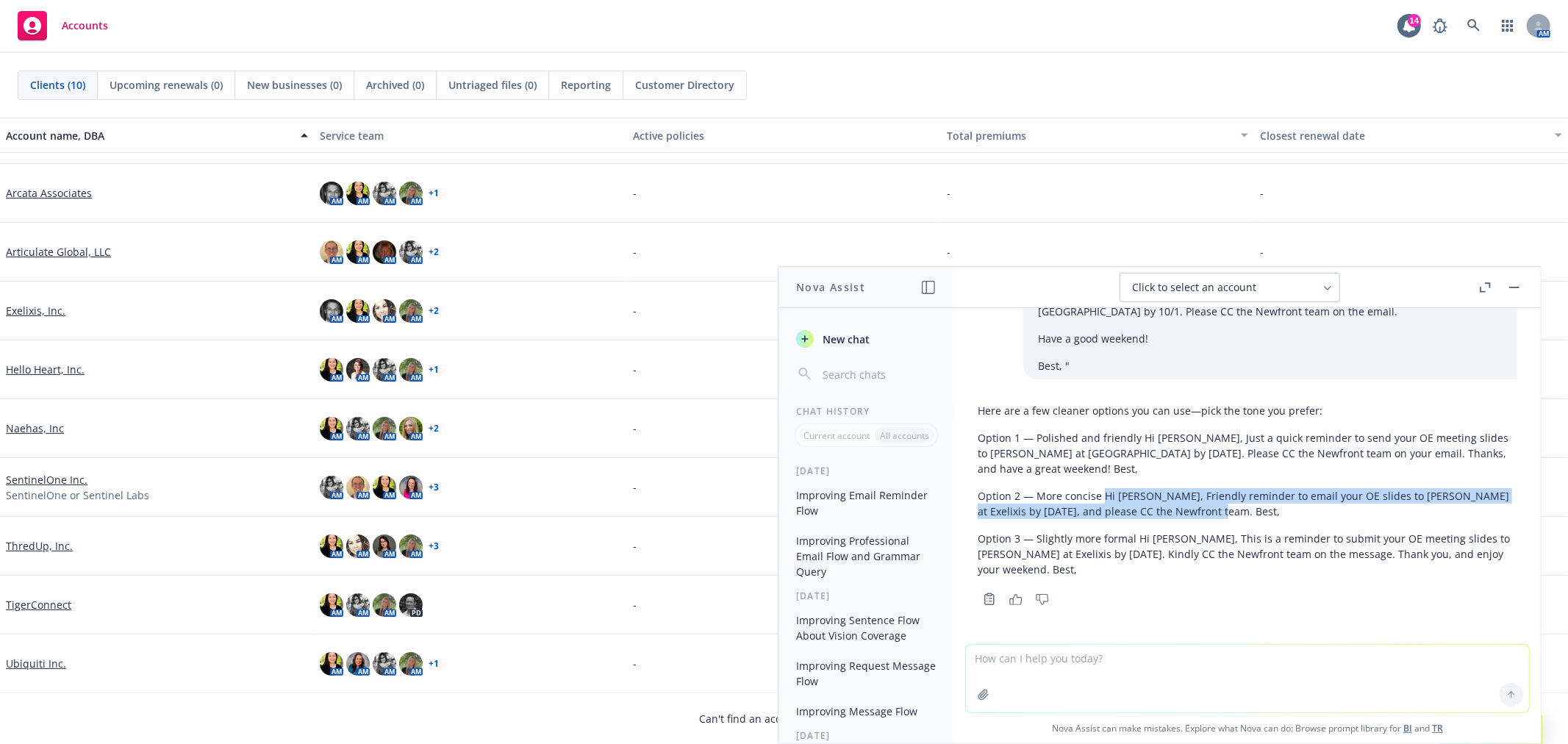
drag, startPoint x: 1103, startPoint y: 497, endPoint x: 1223, endPoint y: 522, distance: 122.6
click at [1223, 522] on div "Here are a few cleaner options you can use—pick the tone you prefer: Option 1 —…" at bounding box center [1248, 490] width 540 height 186
copy p "Hi [PERSON_NAME], Friendly reminder to email your OE slides to [PERSON_NAME] at…"
